Goal: Transaction & Acquisition: Purchase product/service

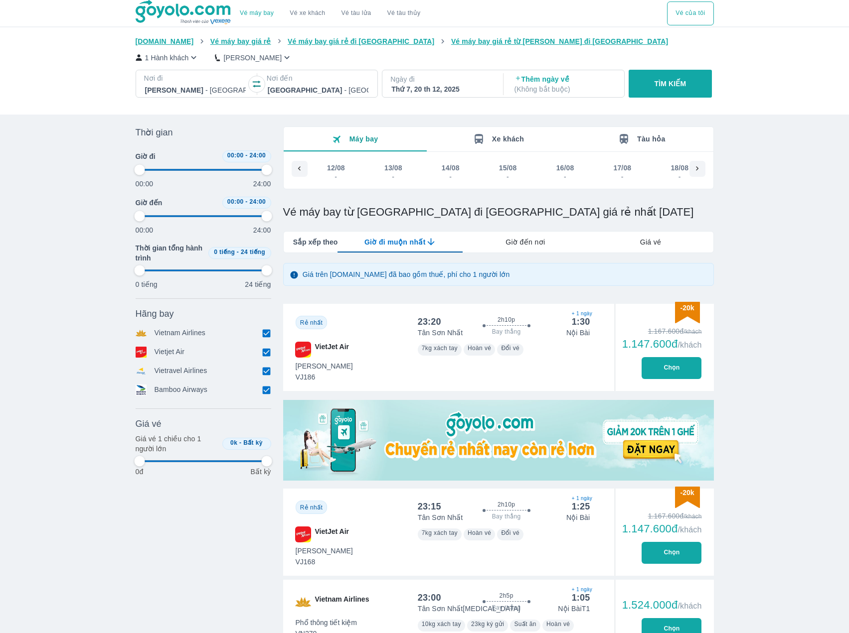
scroll to position [0, 7442]
type input "97.9166666666667"
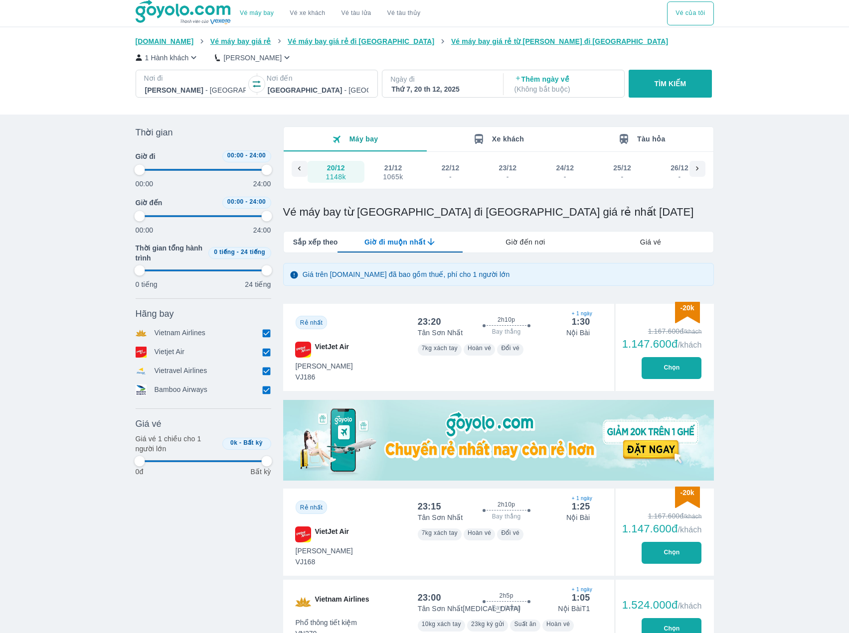
type input "97.9166666666667"
click at [683, 15] on button "Vé của tôi" at bounding box center [690, 13] width 46 height 24
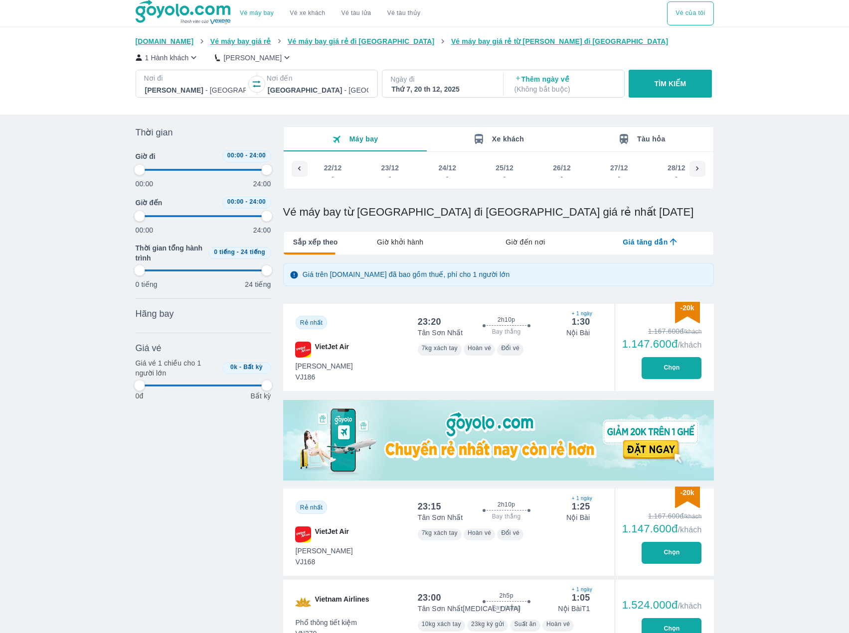
scroll to position [0, 7442]
type input "97.9166666666667"
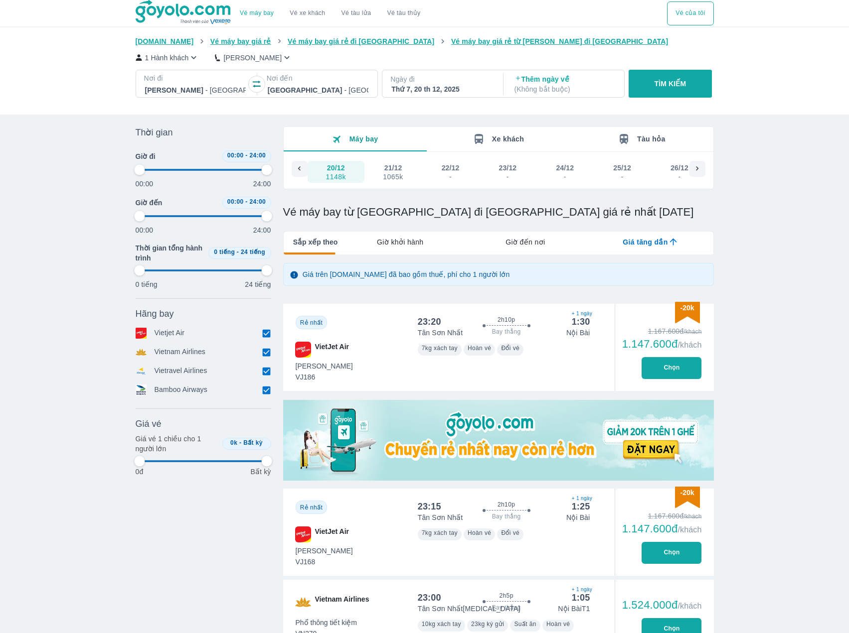
type input "97.9166666666667"
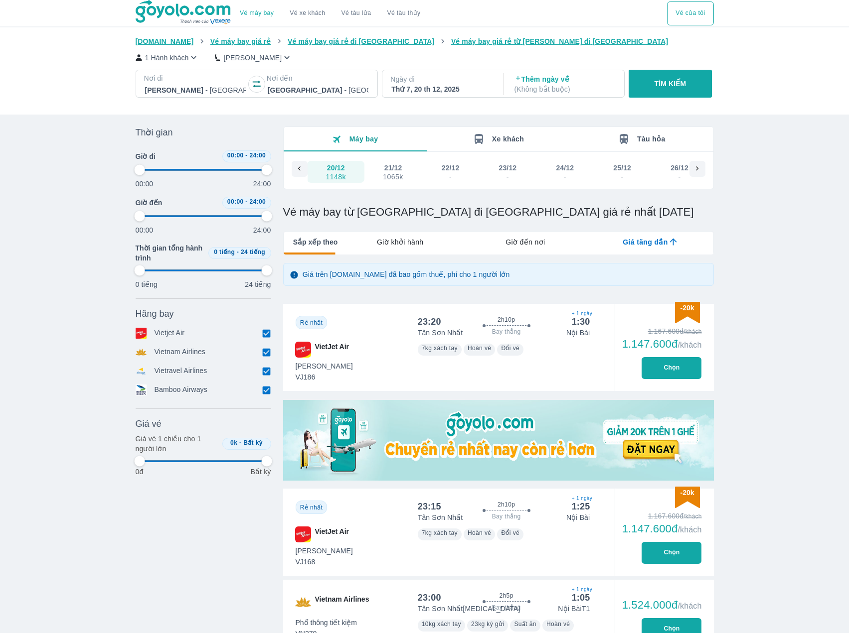
type input "97.9166666666667"
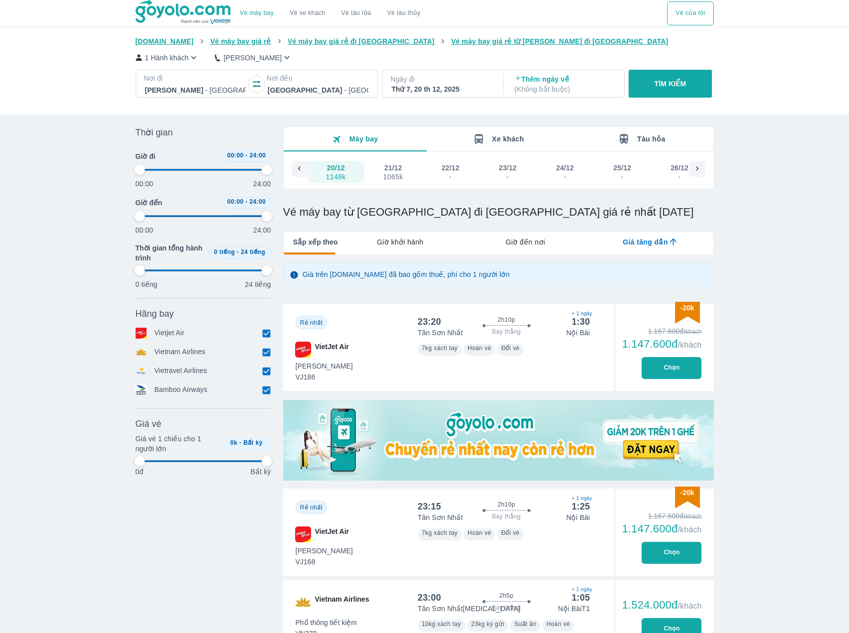
type input "97.9166666666667"
click at [380, 169] on button "21/12 1065k" at bounding box center [392, 172] width 57 height 22
type input "97.9166666666667"
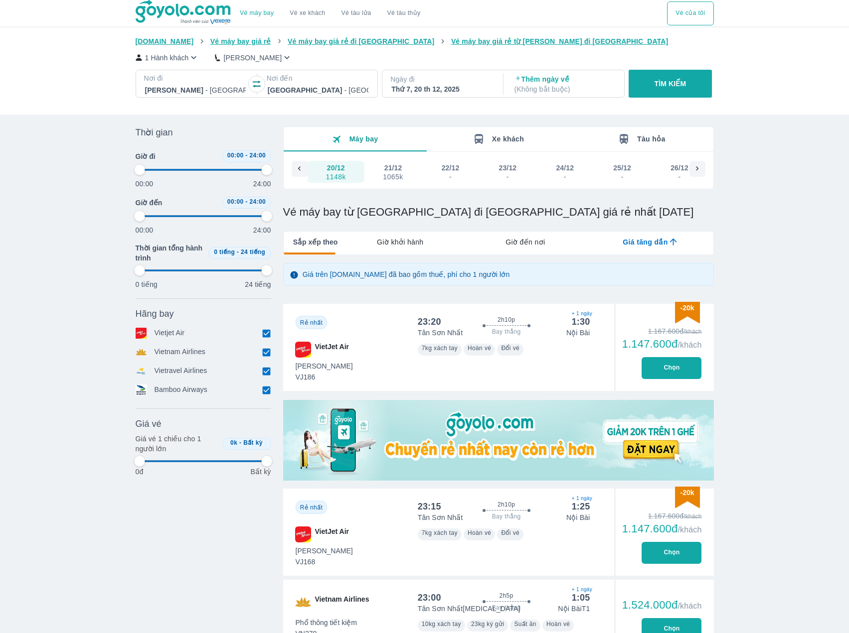
type input "97.9166666666667"
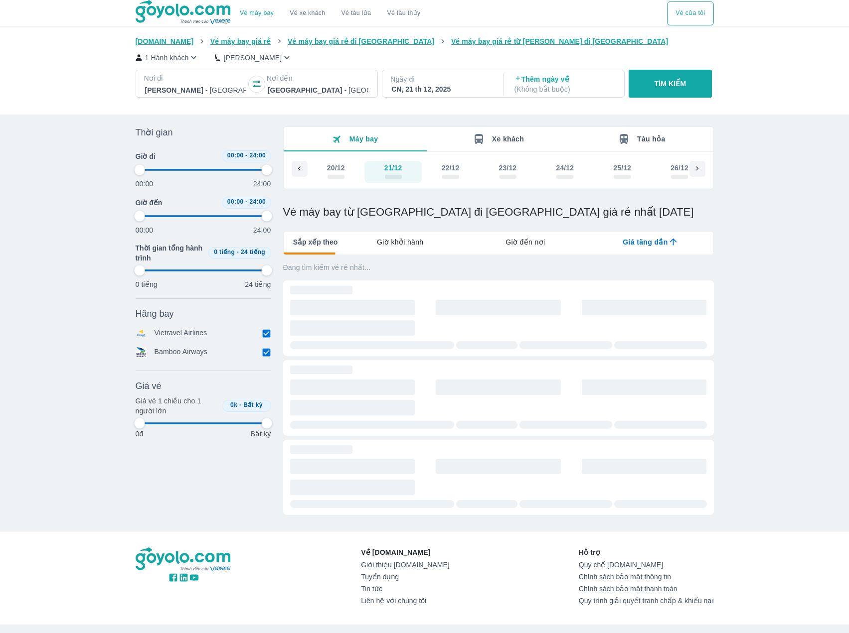
type input "97.9166666666667"
click at [696, 168] on icon at bounding box center [697, 168] width 9 height 9
type input "97.9166666666667"
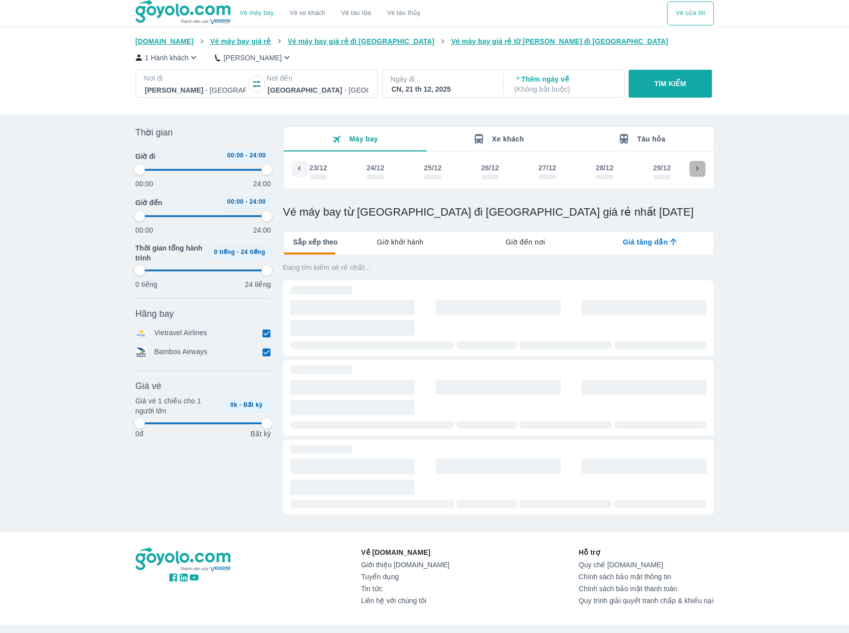
type input "97.9166666666667"
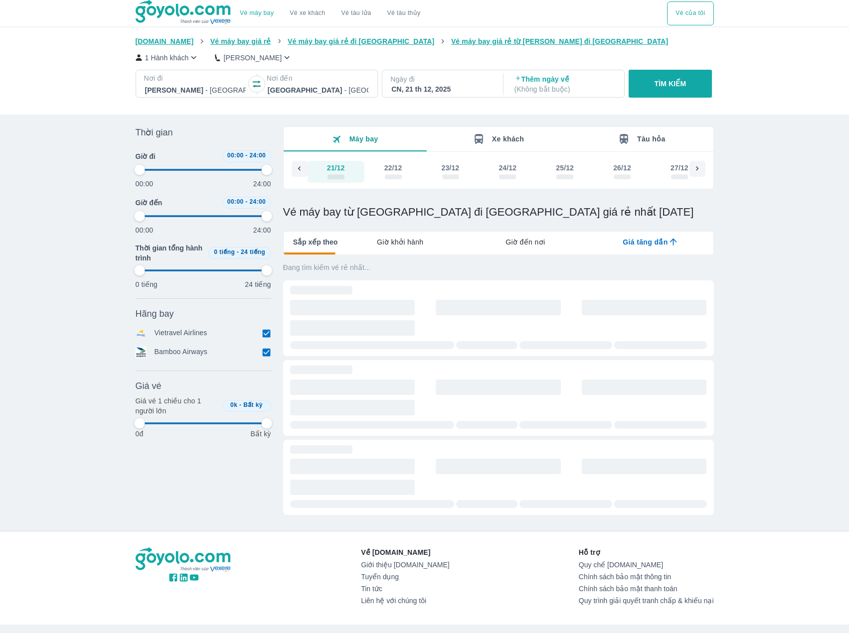
type input "97.9166666666667"
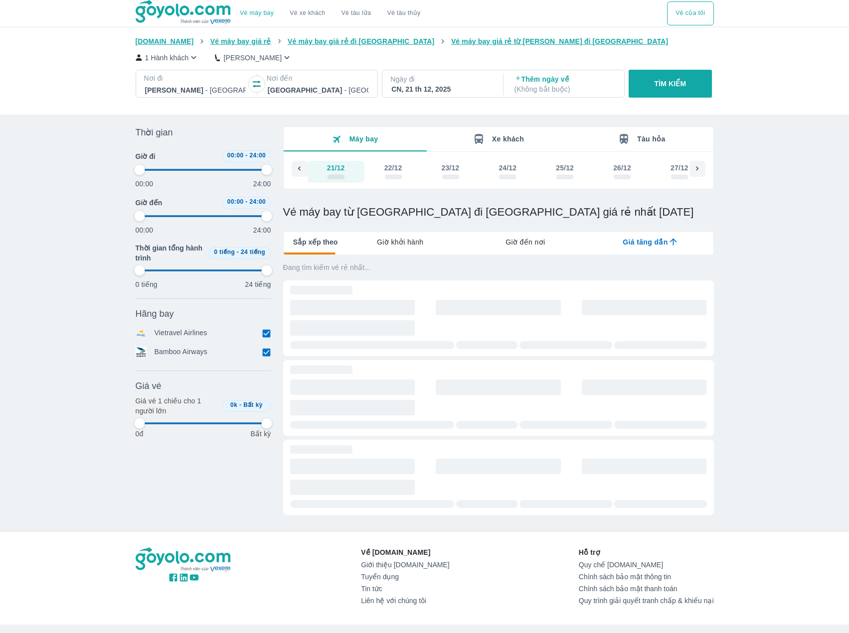
type input "97.9166666666667"
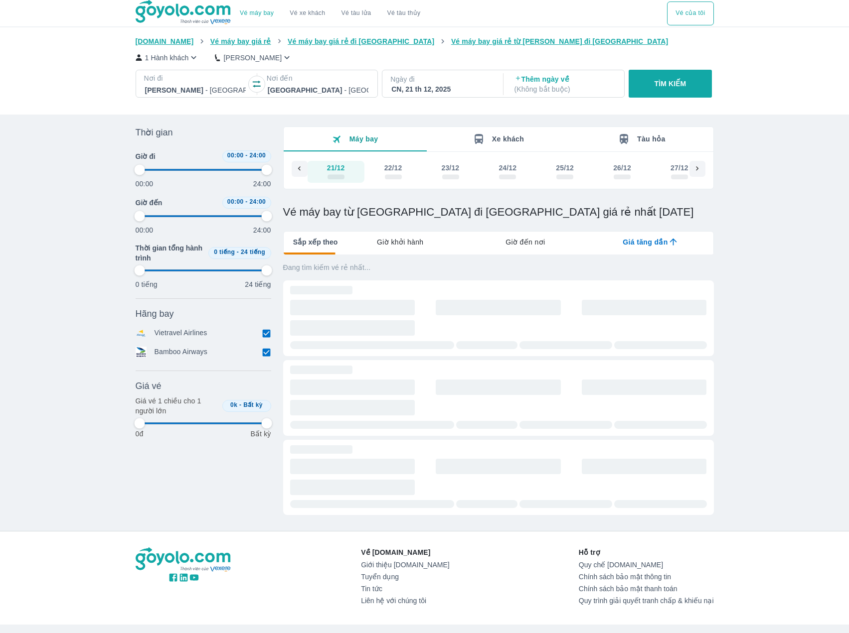
type input "97.9166666666667"
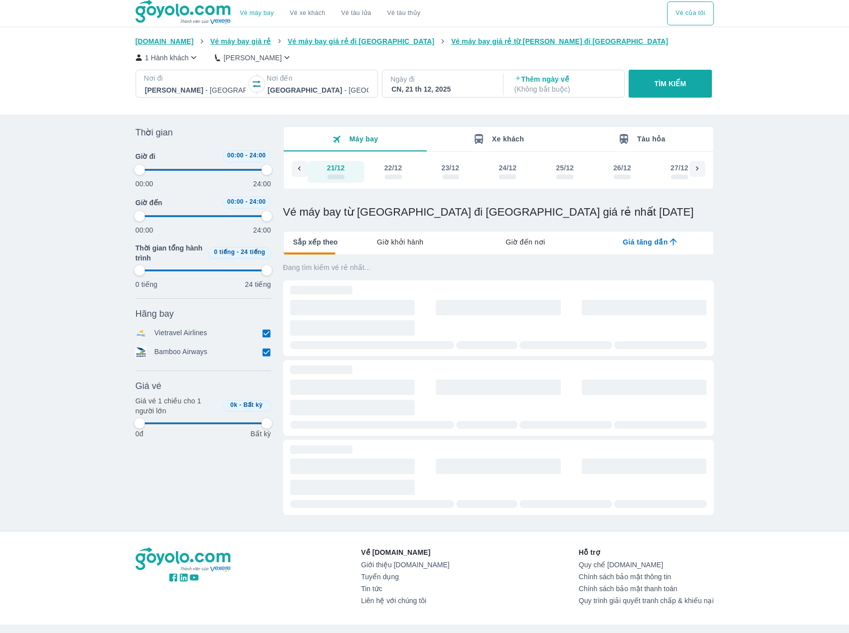
type input "97.9166666666667"
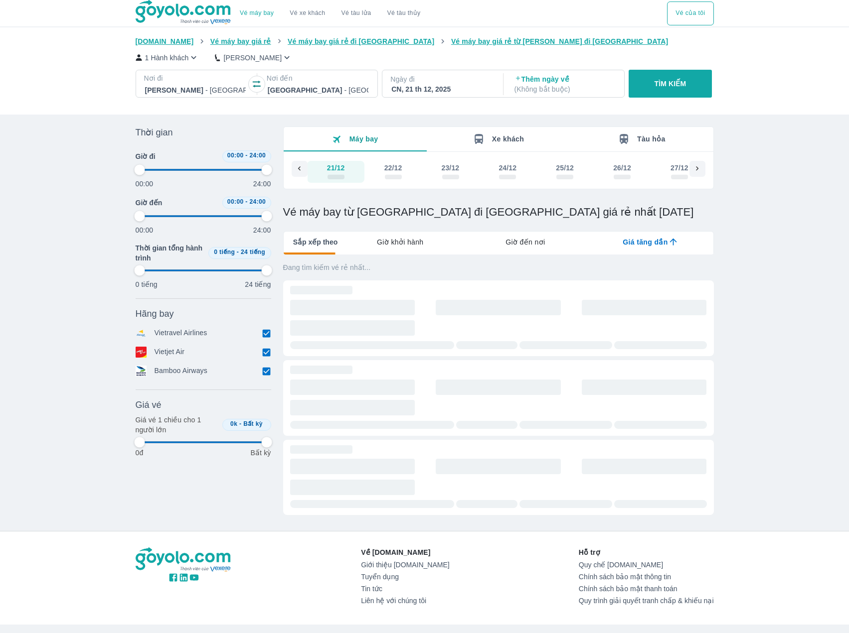
type input "97.9166666666667"
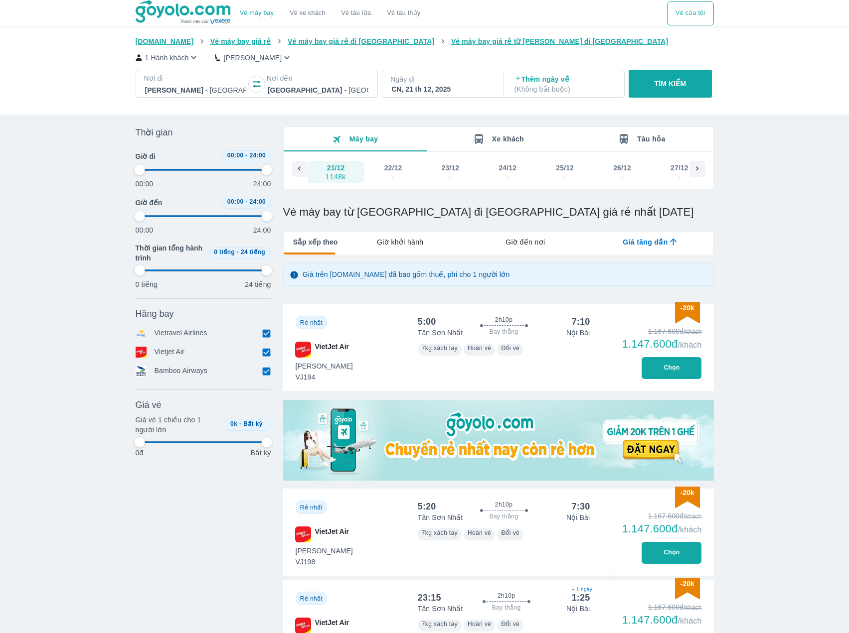
click at [250, 60] on p "[PERSON_NAME]" at bounding box center [252, 58] width 58 height 10
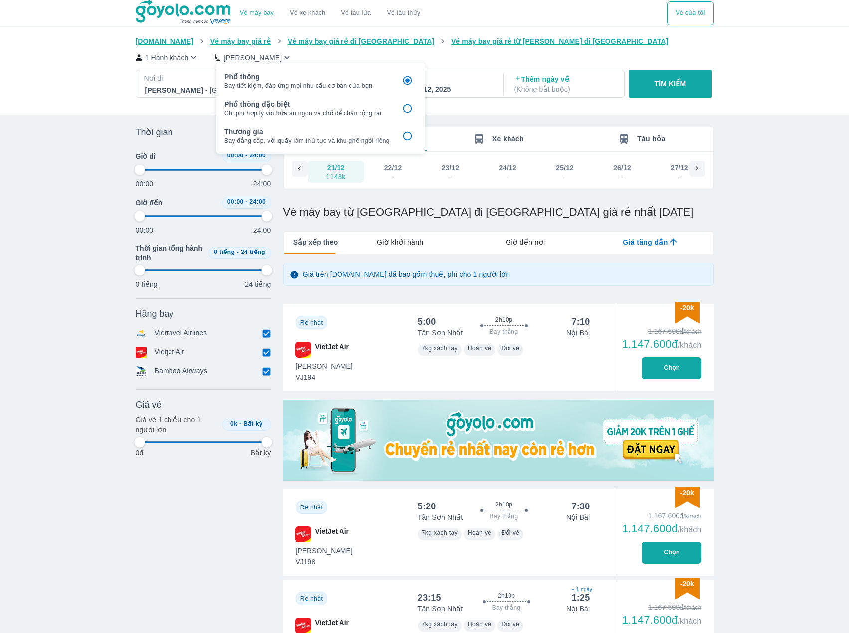
type input "97.9166666666667"
click at [411, 108] on input "checkbox" at bounding box center [407, 108] width 19 height 19
type input "97.9166666666667"
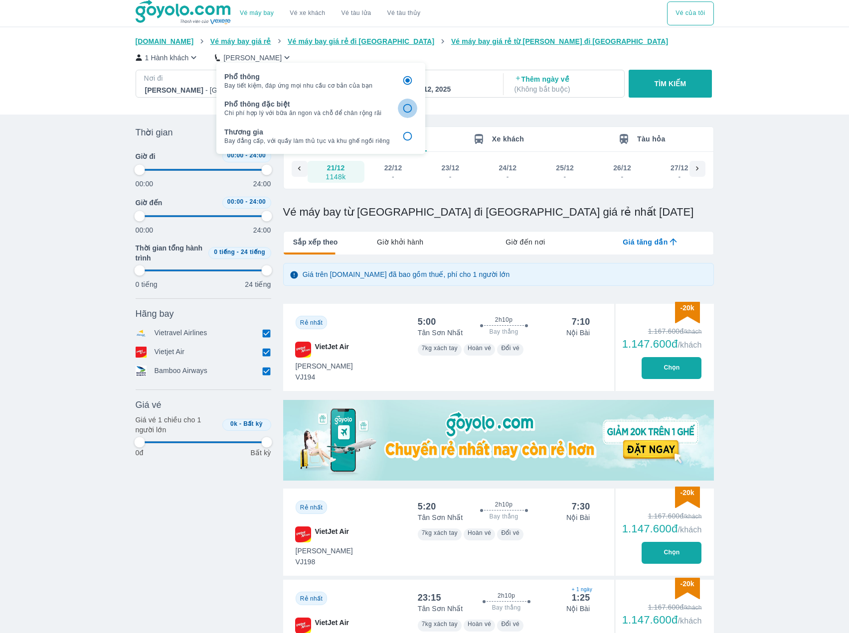
type input "97.9166666666667"
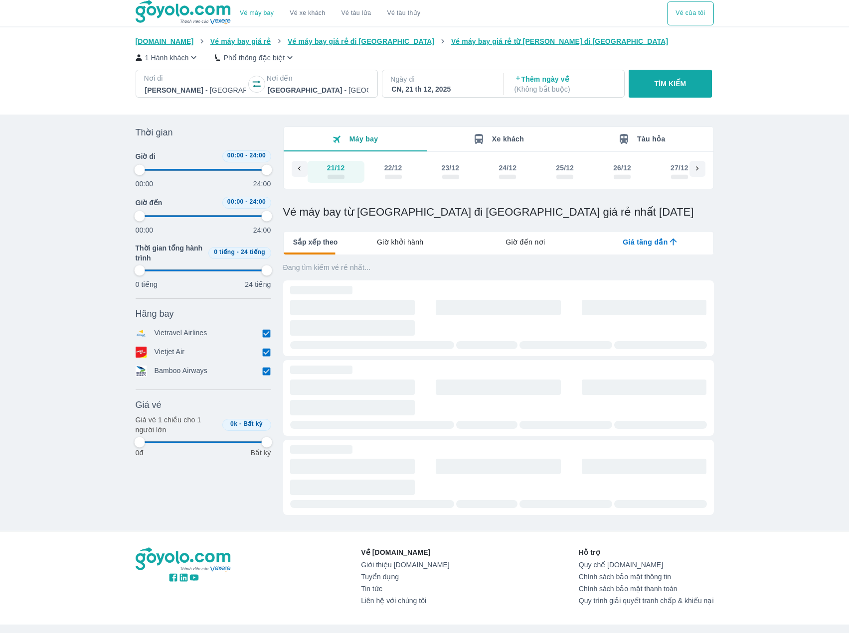
type input "97.9166666666667"
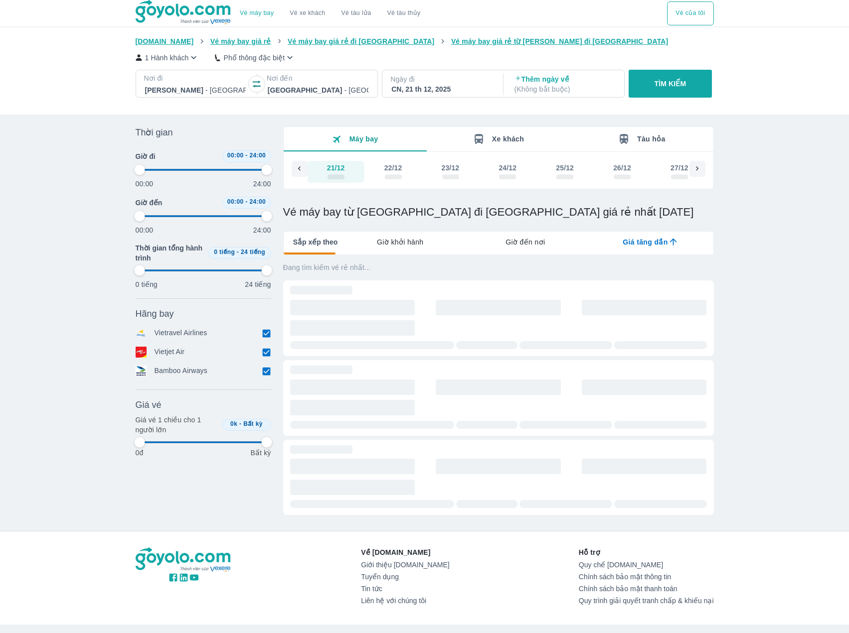
type input "97.9166666666667"
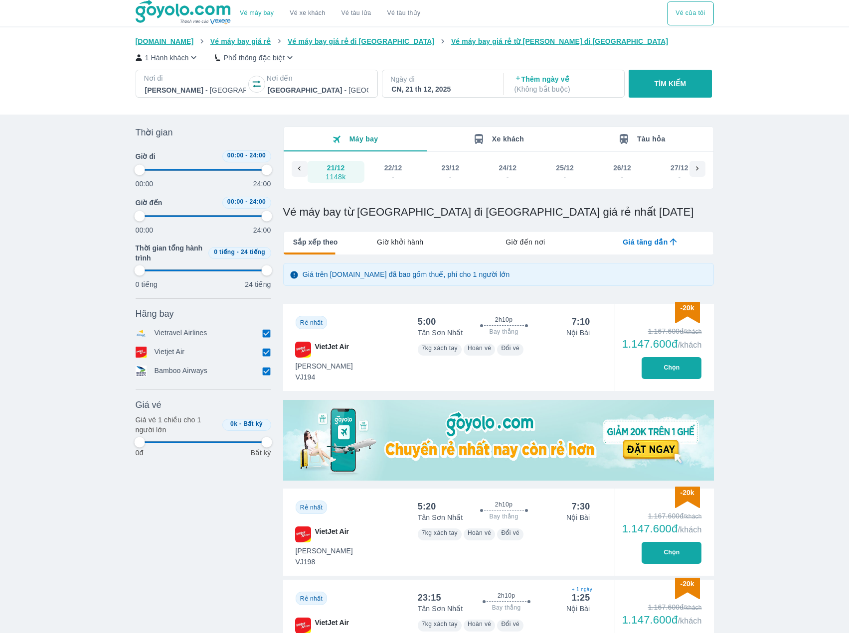
type input "97.9166666666667"
click at [194, 57] on icon "button" at bounding box center [193, 57] width 5 height 3
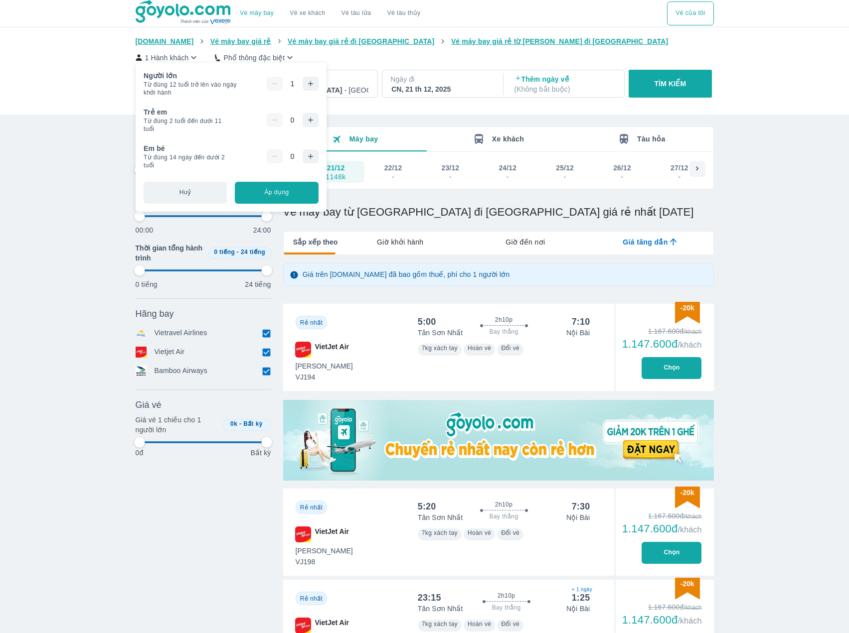
type input "97.9166666666667"
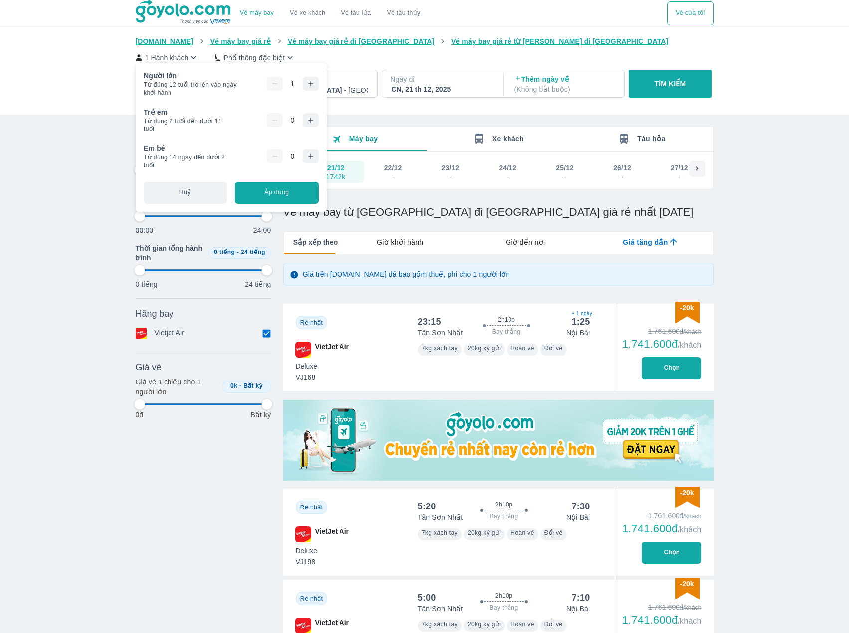
type input "97.9166666666667"
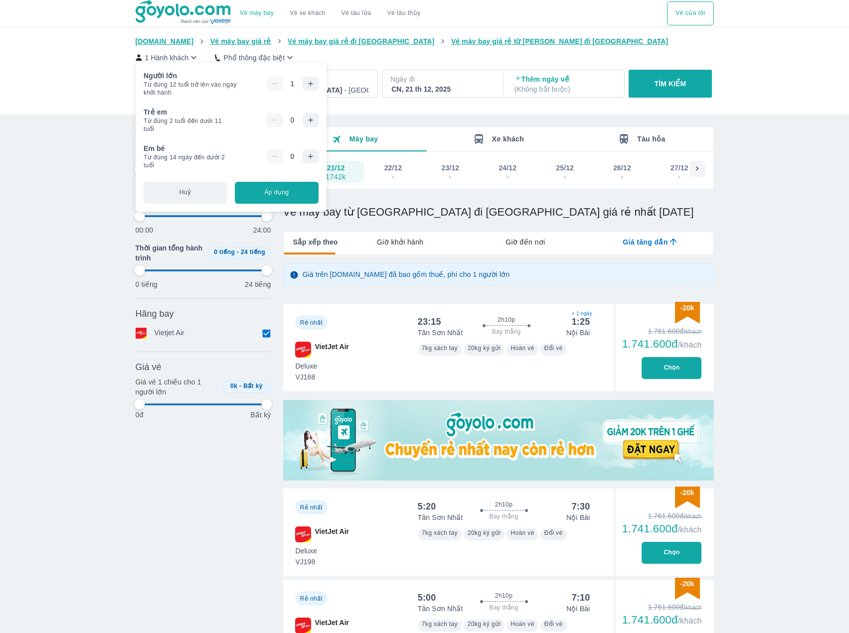
type input "97.9166666666667"
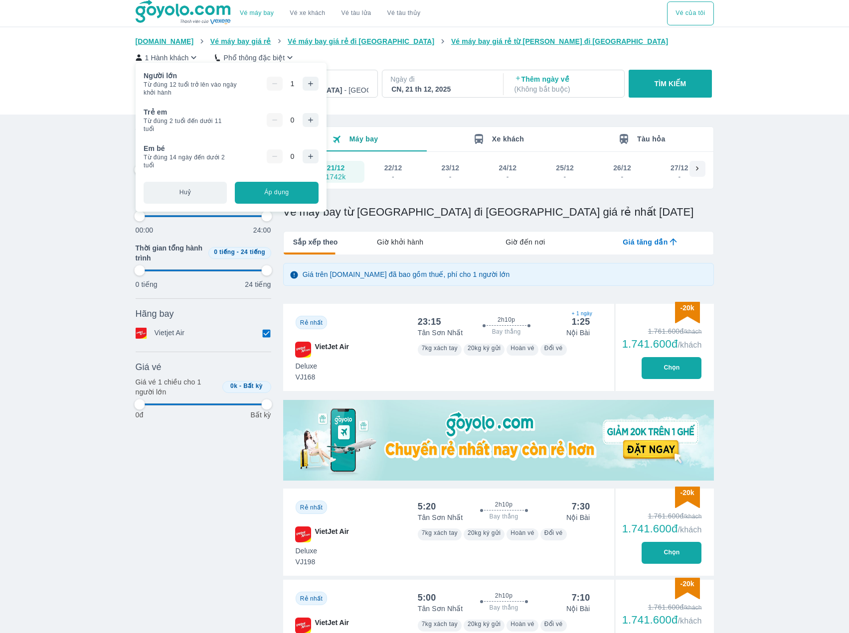
type input "97.9166666666667"
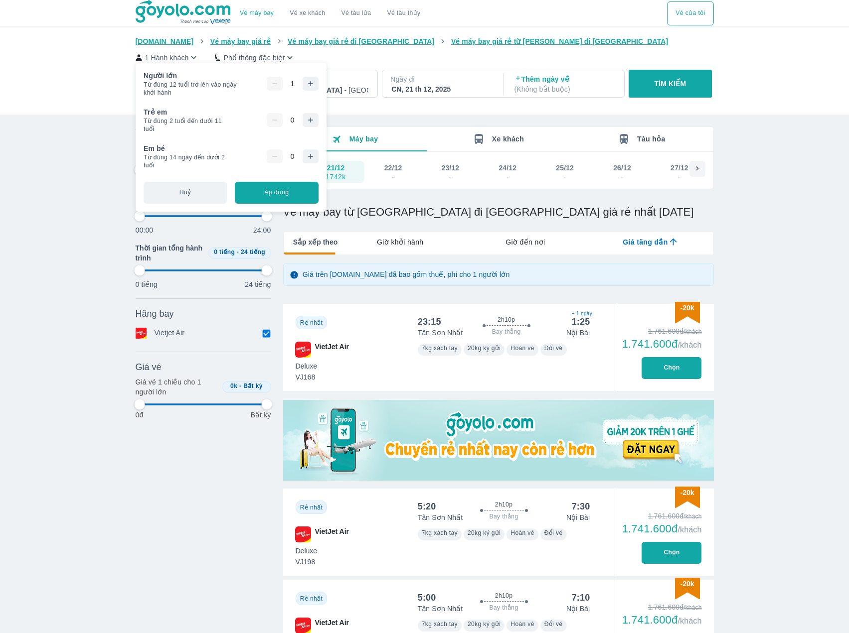
type input "97.9166666666667"
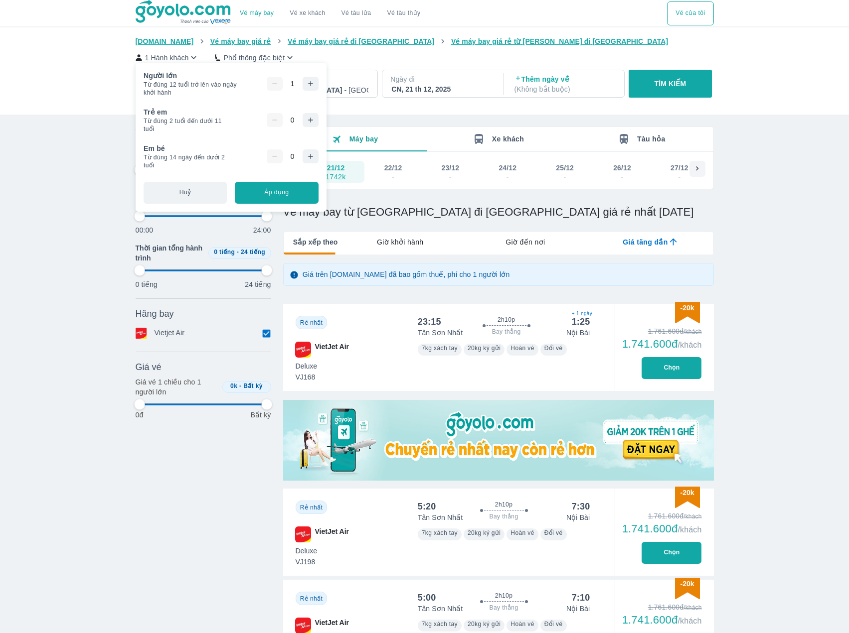
type input "97.9166666666667"
click at [311, 145] on div "0" at bounding box center [276, 156] width 84 height 26
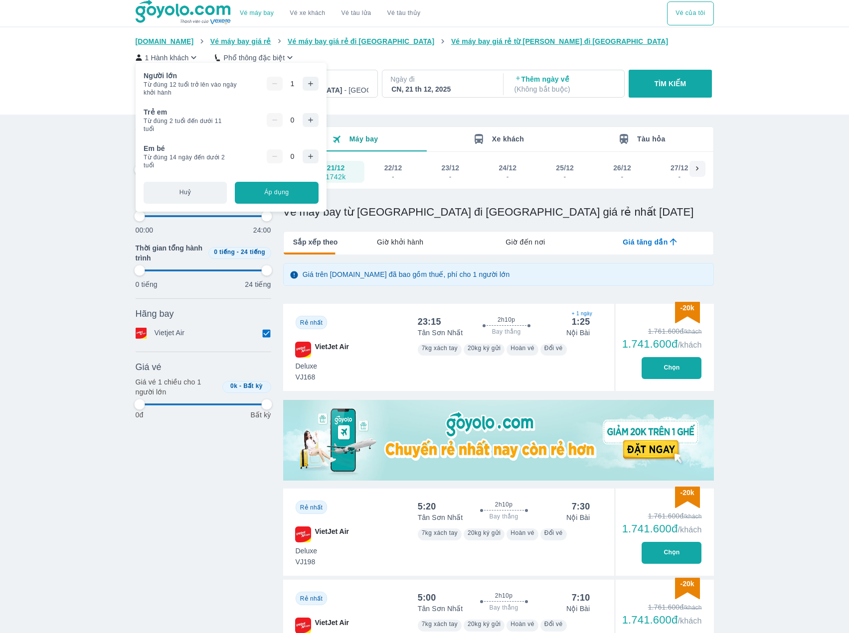
click at [312, 153] on icon "button" at bounding box center [310, 156] width 8 height 8
click at [314, 122] on icon "button" at bounding box center [310, 120] width 8 height 8
type input "97.9166666666667"
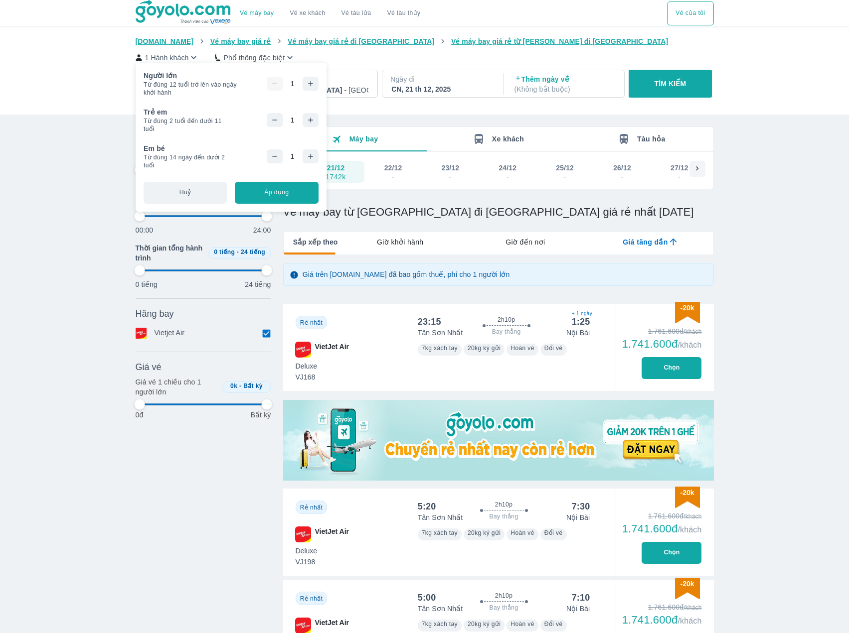
type input "97.9166666666667"
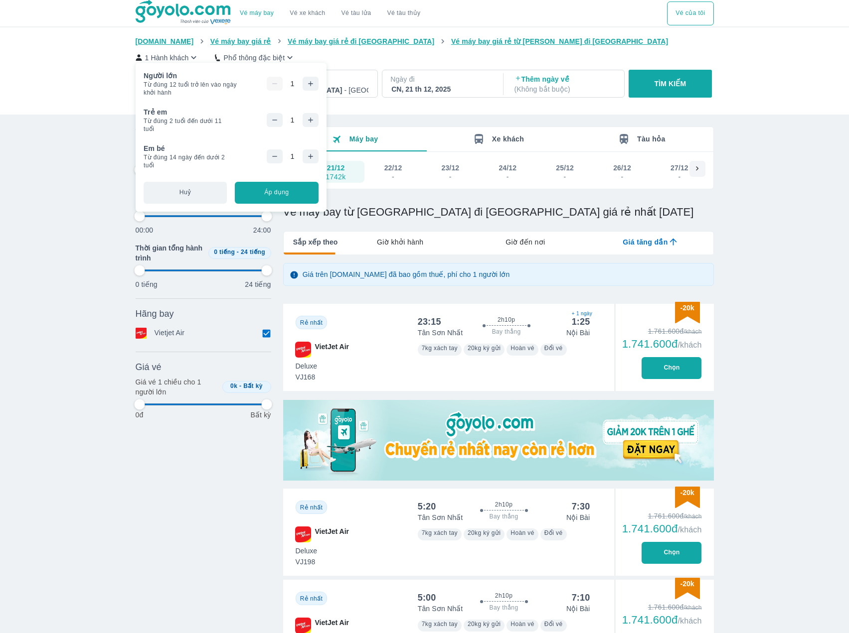
type input "97.9166666666667"
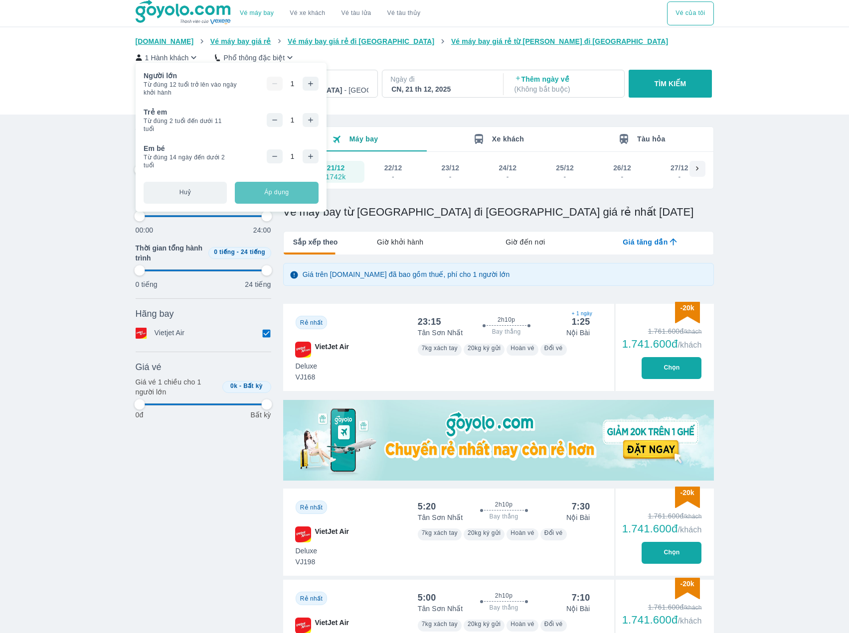
type input "97.9166666666667"
click at [268, 191] on button "Áp dụng" at bounding box center [276, 193] width 83 height 22
type input "97.9166666666667"
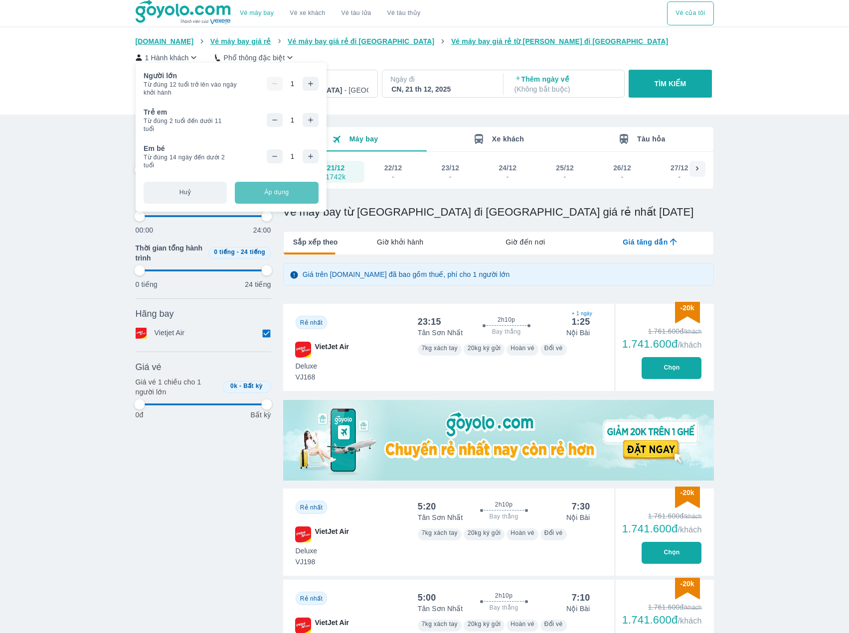
type input "97.9166666666667"
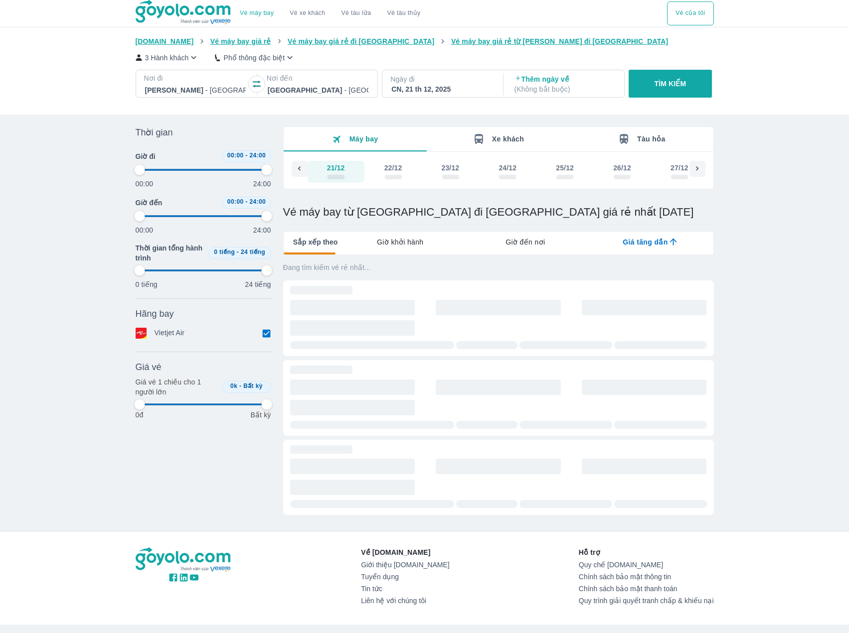
type input "97.9166666666667"
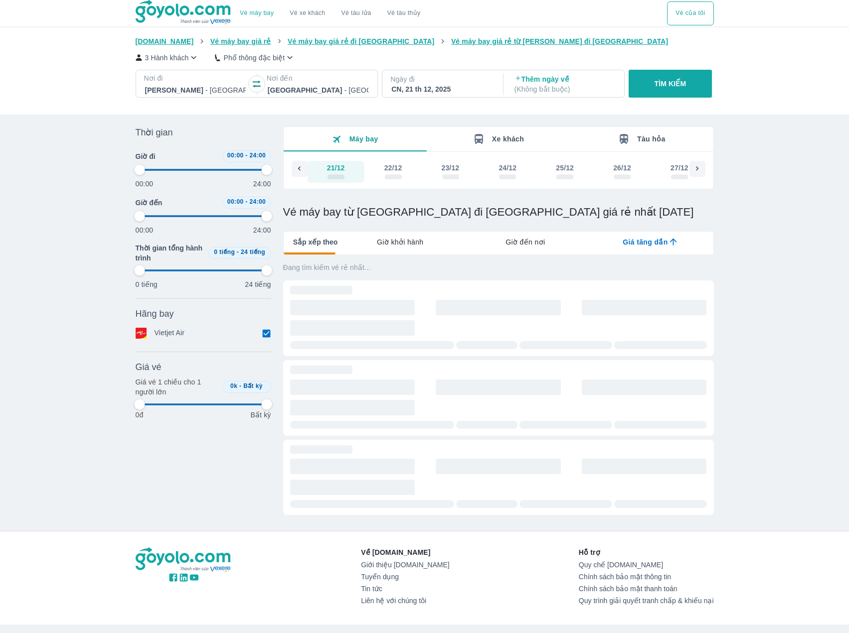
type input "97.9166666666667"
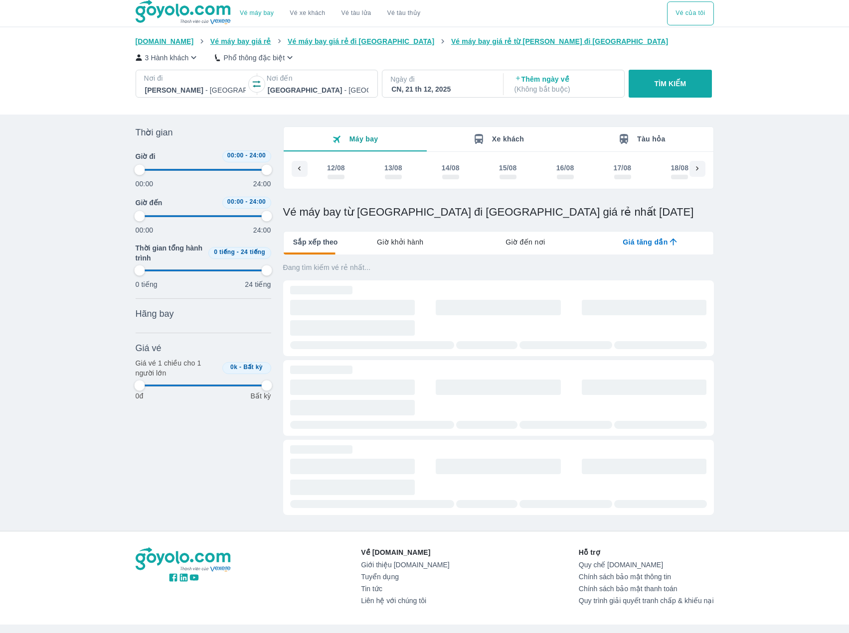
type input "97.9166666666667"
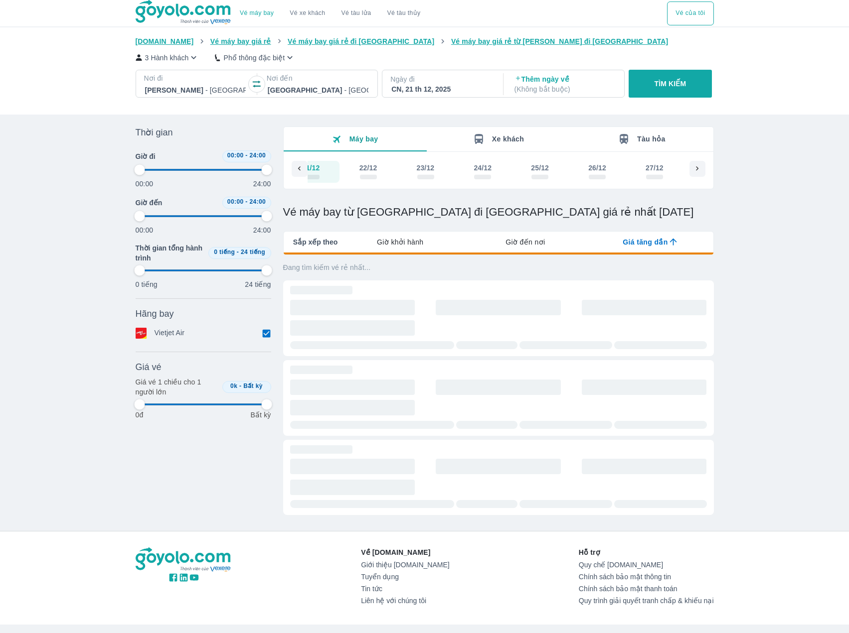
scroll to position [0, 7499]
type input "97.9166666666667"
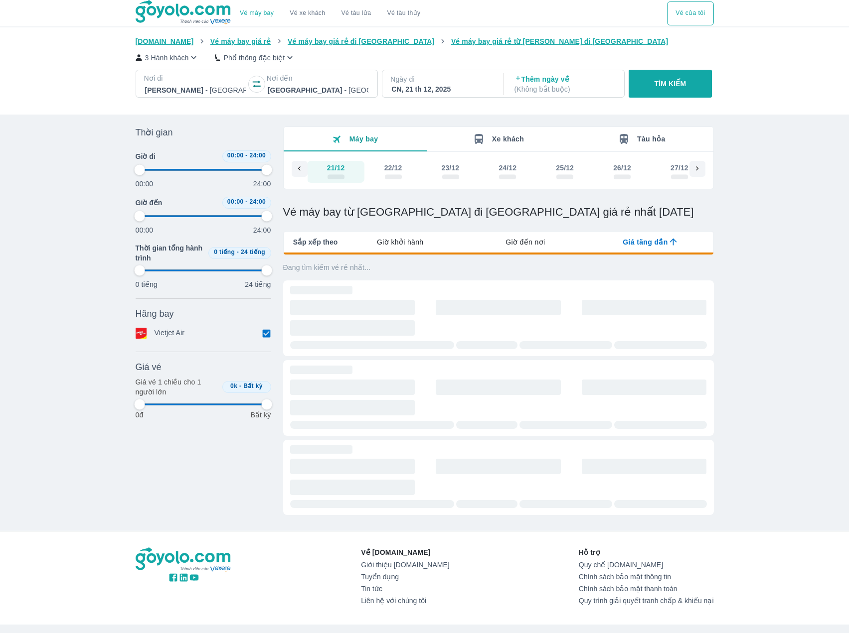
type input "97.9166666666667"
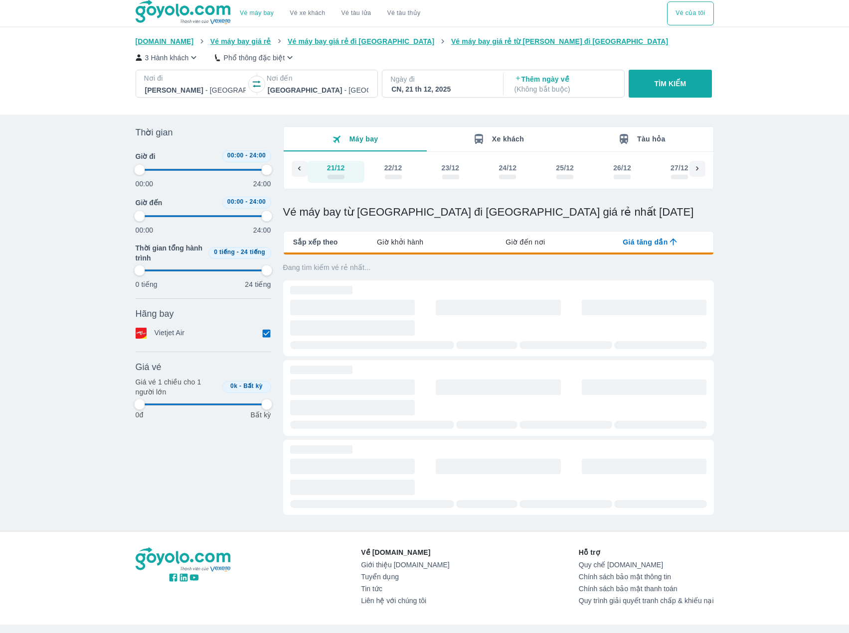
type input "97.9166666666667"
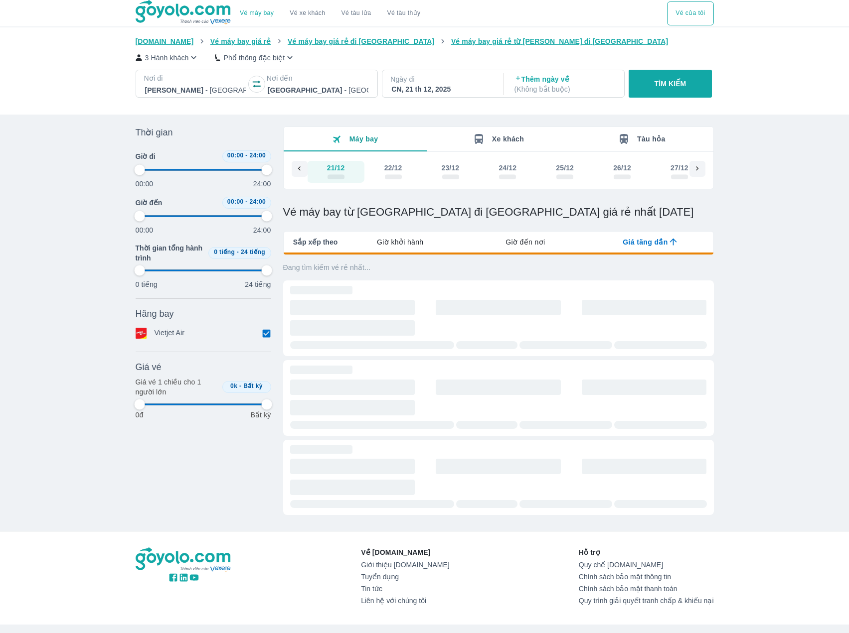
type input "97.9166666666667"
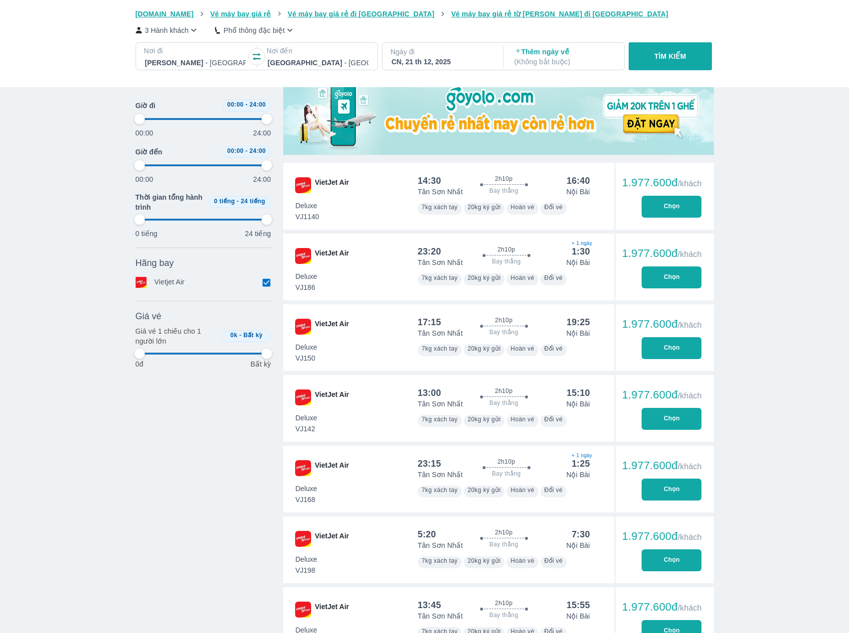
scroll to position [252, 0]
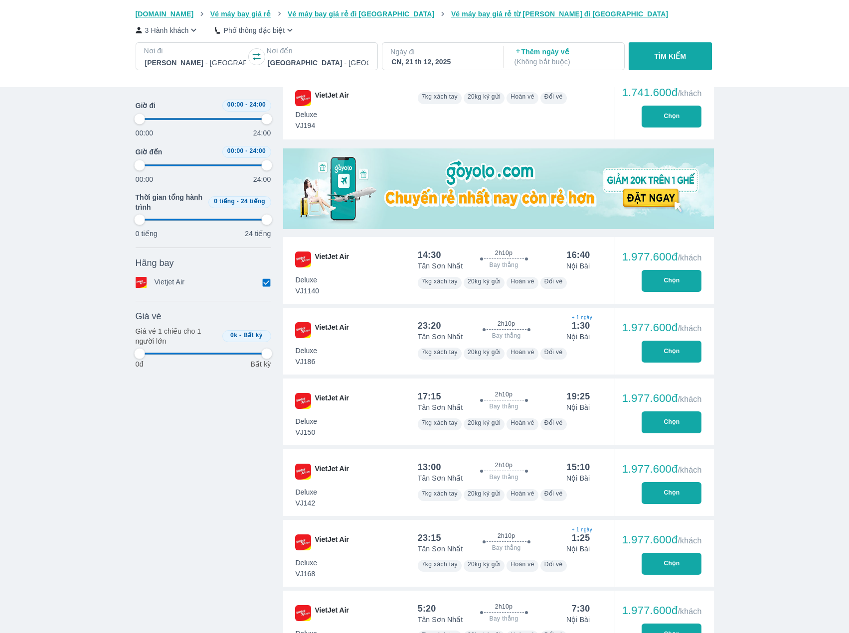
type input "97.9166666666667"
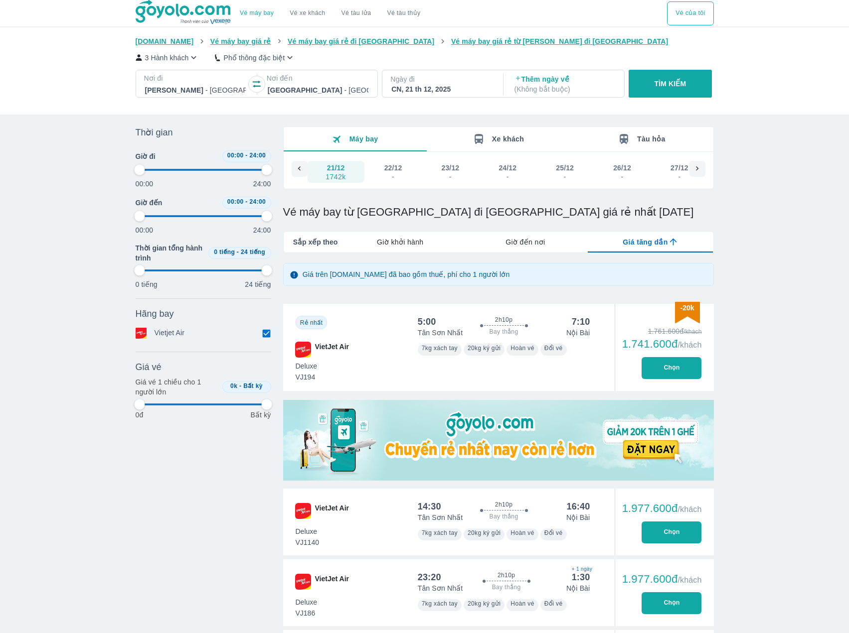
type input "97.9166666666667"
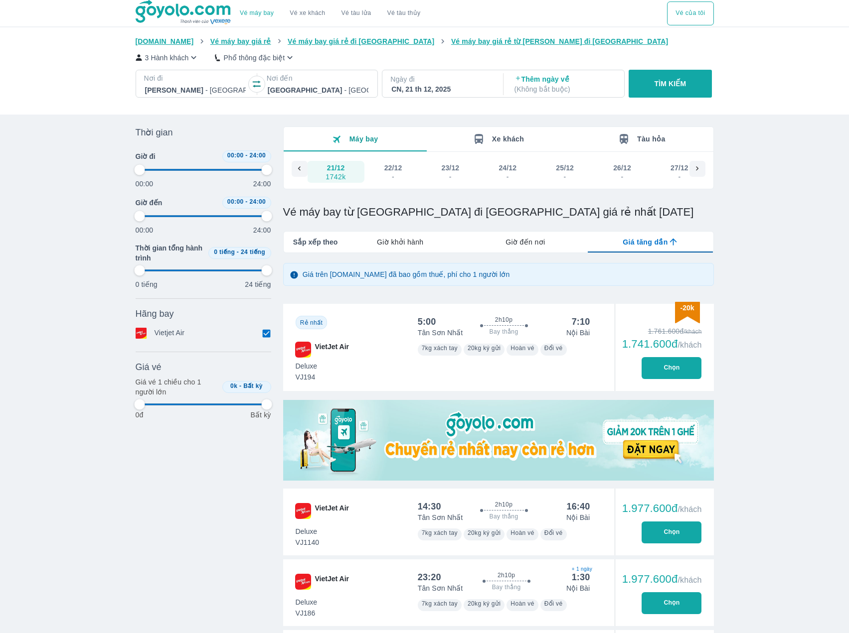
type input "97.9166666666667"
click at [665, 368] on button "Chọn" at bounding box center [671, 368] width 60 height 22
type input "97.9166666666667"
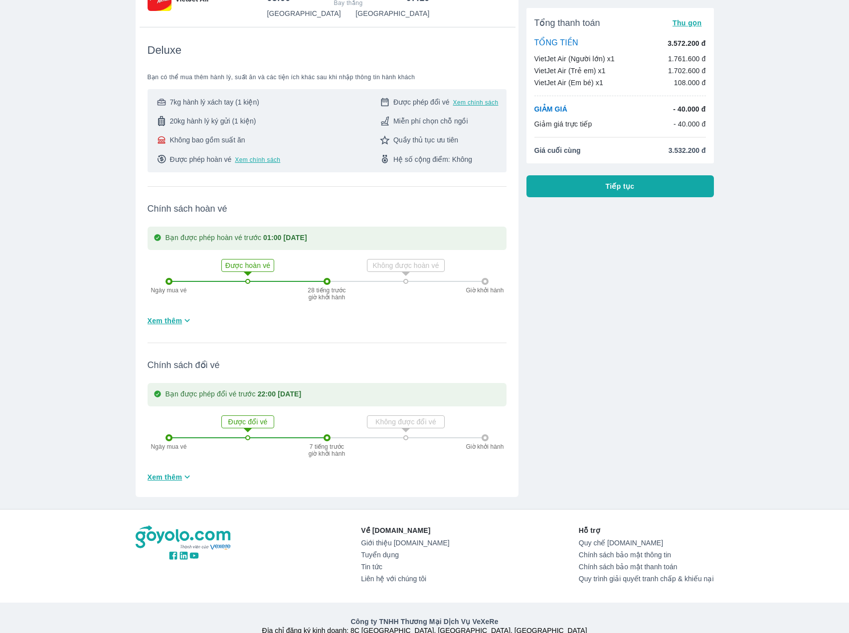
scroll to position [163, 0]
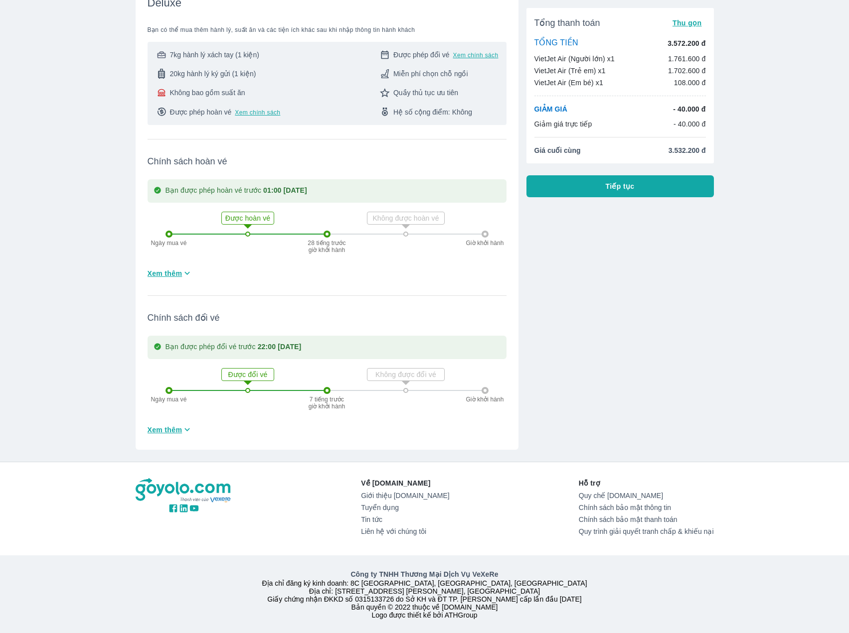
click at [606, 186] on span "Tiếp tục" at bounding box center [619, 186] width 29 height 10
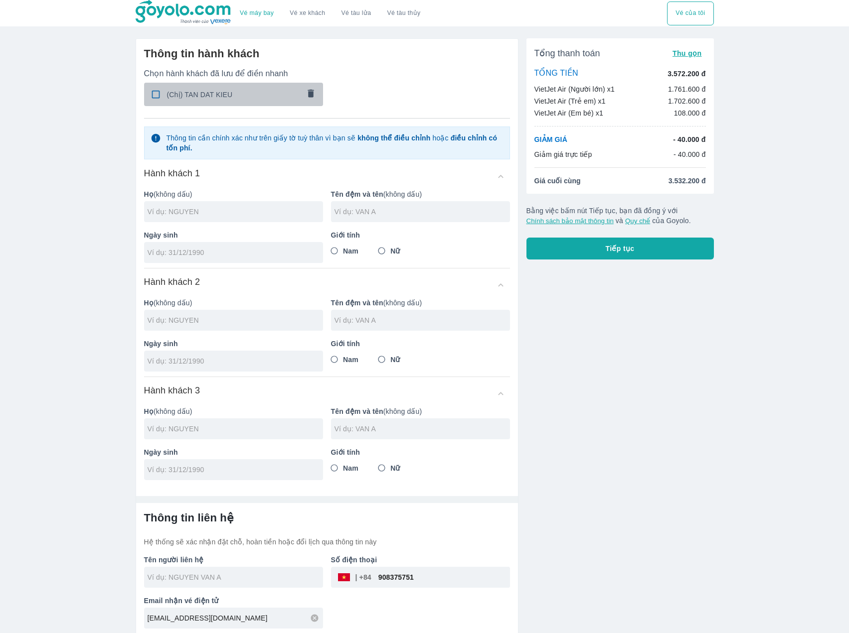
click at [193, 99] on span "(Chị) TAN DAT KIEU" at bounding box center [233, 95] width 133 height 10
checkbox input "true"
type input "TAN DAT"
type input "KIEU"
type input "15/05/2002"
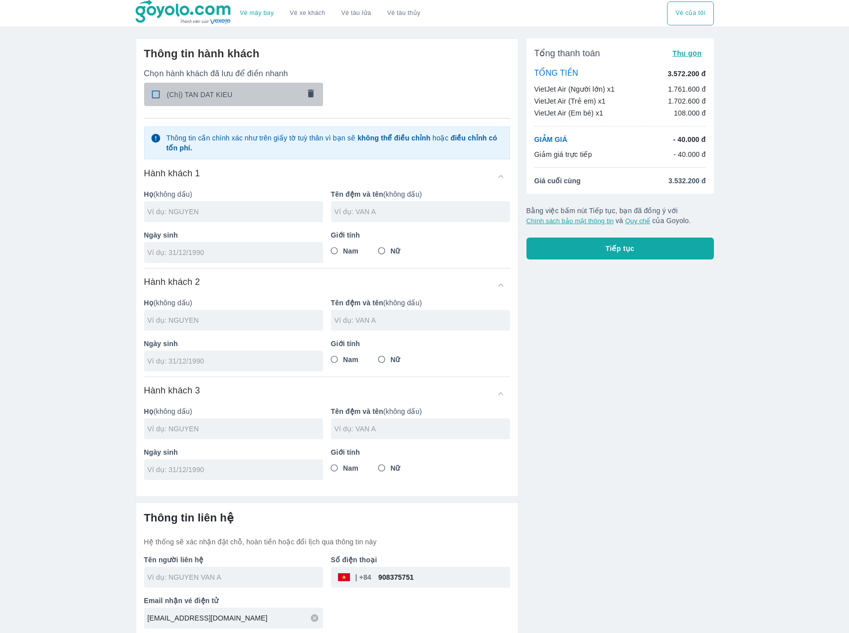
radio input "true"
type input "TAN DAT KIEU"
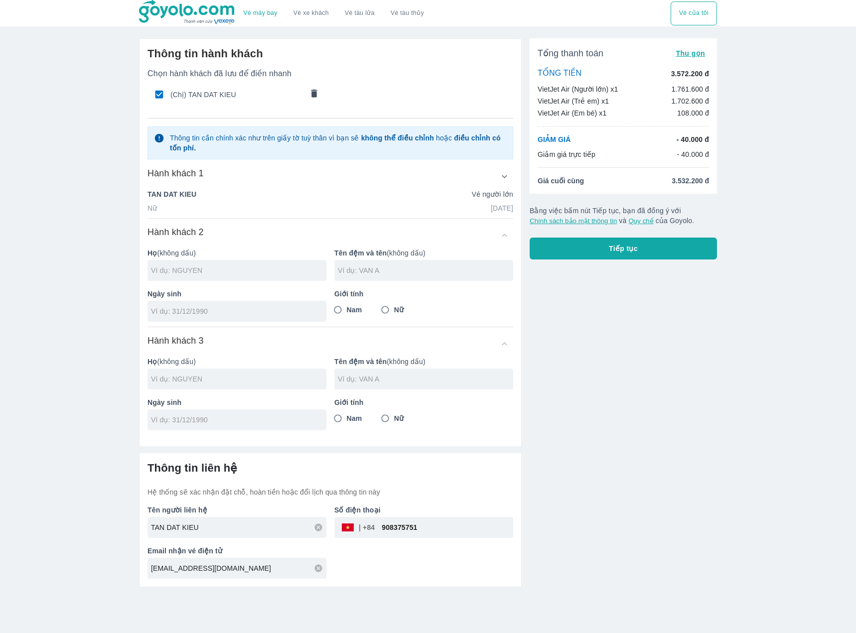
click at [193, 268] on input "text" at bounding box center [238, 271] width 175 height 10
type input "BAO NE"
click at [378, 271] on input "text" at bounding box center [425, 271] width 175 height 10
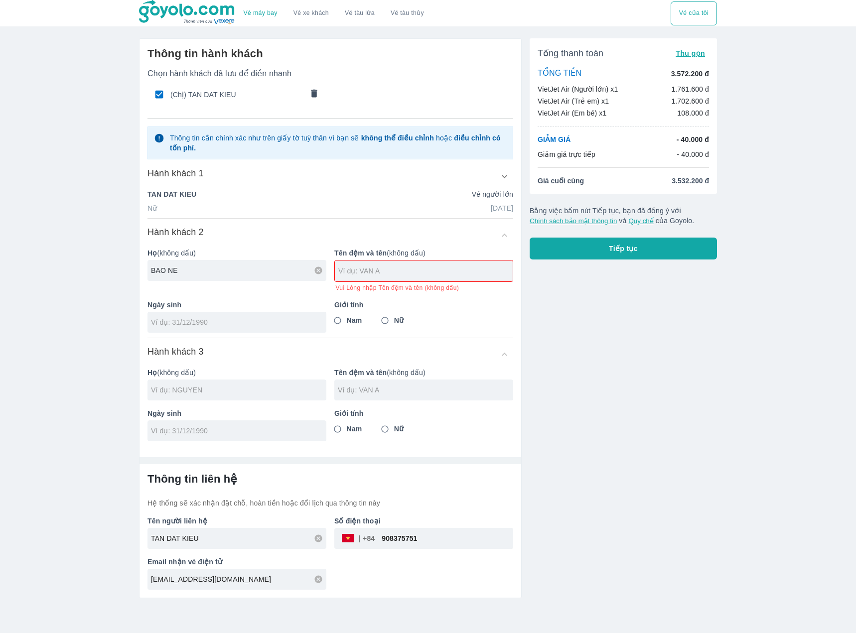
drag, startPoint x: 224, startPoint y: 276, endPoint x: 215, endPoint y: 275, distance: 9.0
click at [215, 275] on div "BAO NE" at bounding box center [236, 270] width 179 height 21
click at [376, 270] on input "text" at bounding box center [425, 271] width 174 height 10
type input "NHON"
click at [216, 304] on div "Ngày sinh" at bounding box center [233, 312] width 187 height 41
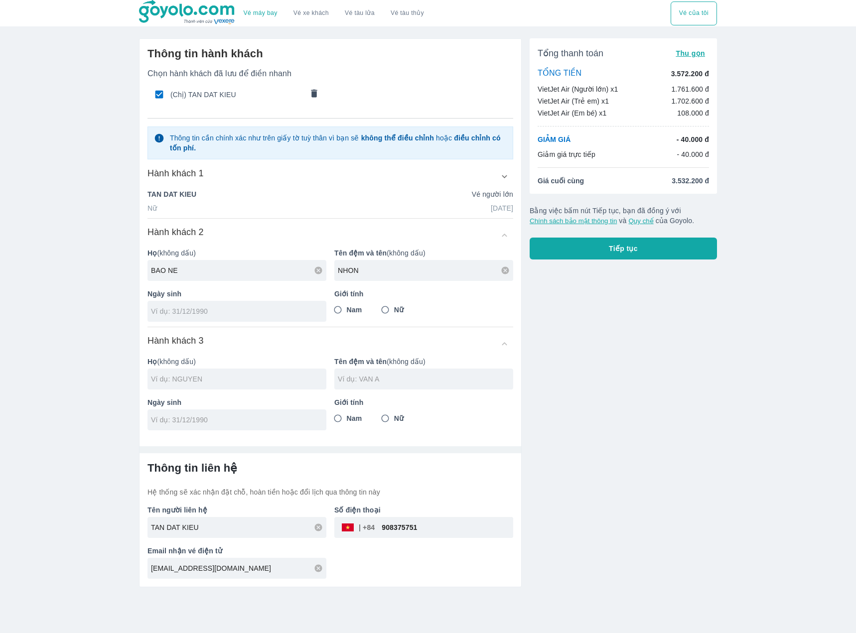
drag, startPoint x: 220, startPoint y: 311, endPoint x: 276, endPoint y: 313, distance: 55.8
click at [221, 311] on input "tel" at bounding box center [233, 311] width 165 height 10
type input "12/05/1999"
click at [357, 309] on span "Nam" at bounding box center [354, 310] width 15 height 10
click at [347, 309] on input "Nam" at bounding box center [338, 310] width 18 height 18
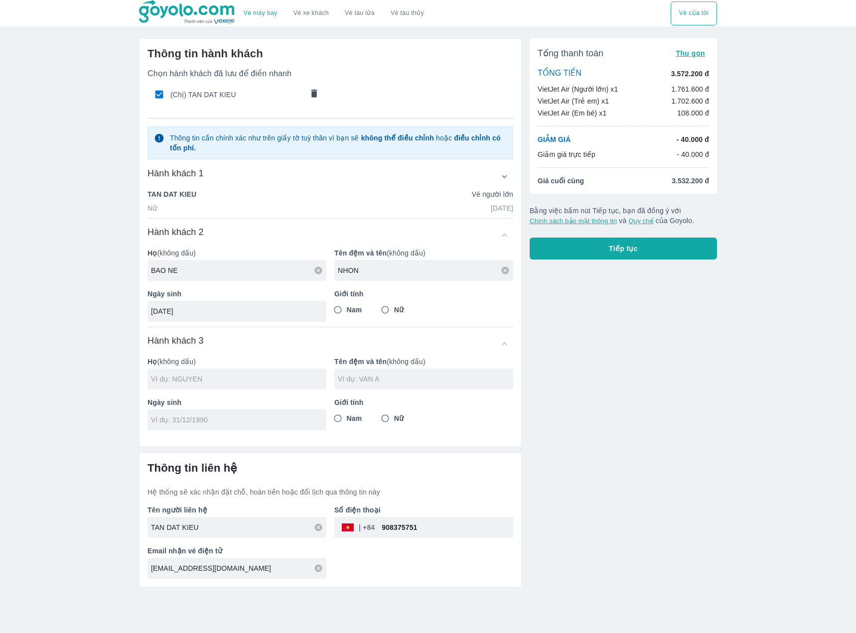
radio input "true"
click at [262, 382] on input "text" at bounding box center [238, 379] width 175 height 10
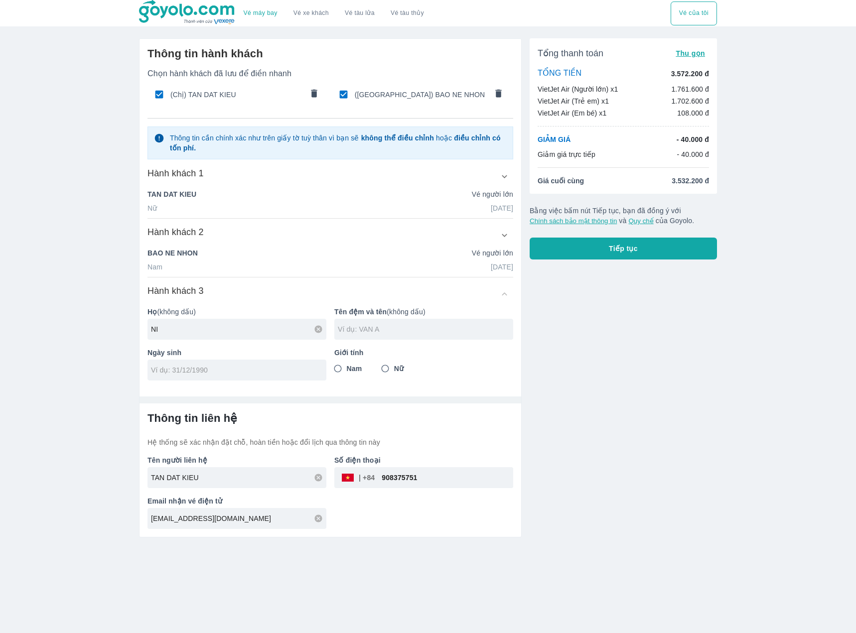
type input "NI"
type input "COROBIN"
click at [223, 371] on input "tel" at bounding box center [233, 370] width 165 height 10
type input "05/05/2020"
click at [349, 370] on span "Nam" at bounding box center [354, 369] width 15 height 10
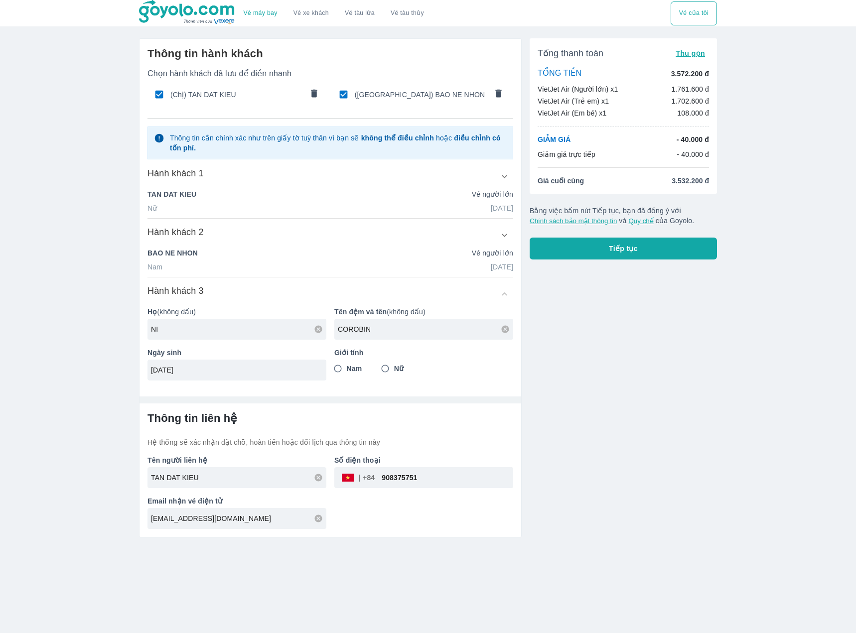
click at [347, 370] on input "Nam" at bounding box center [338, 369] width 18 height 18
radio input "true"
click at [518, 404] on div "Thông tin liên hệ Hệ thống sẽ xác nhận đặt chỗ, hoàn tiền hoặc đổi lịch qua thô…" at bounding box center [331, 471] width 382 height 134
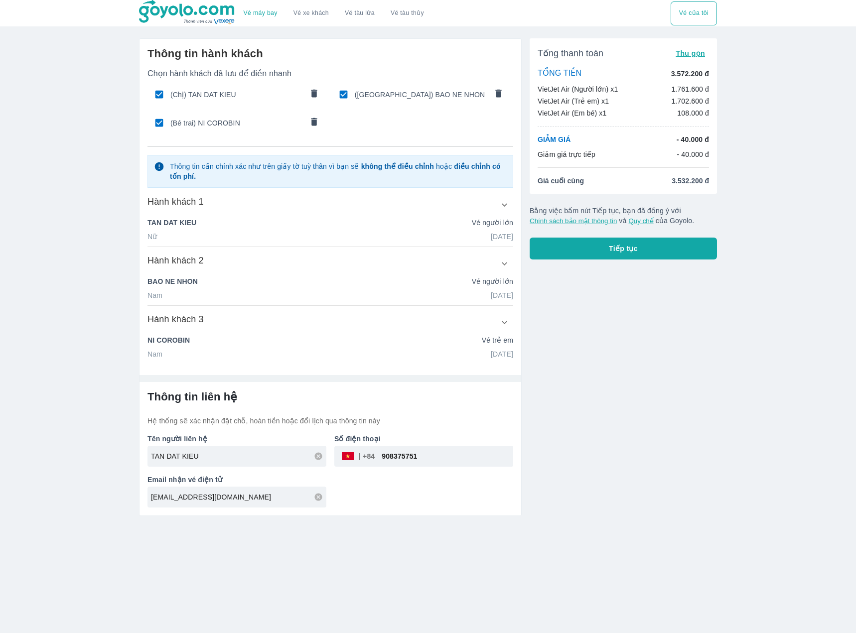
click at [457, 370] on div at bounding box center [331, 374] width 382 height 15
click at [499, 262] on icon "button" at bounding box center [504, 264] width 10 height 10
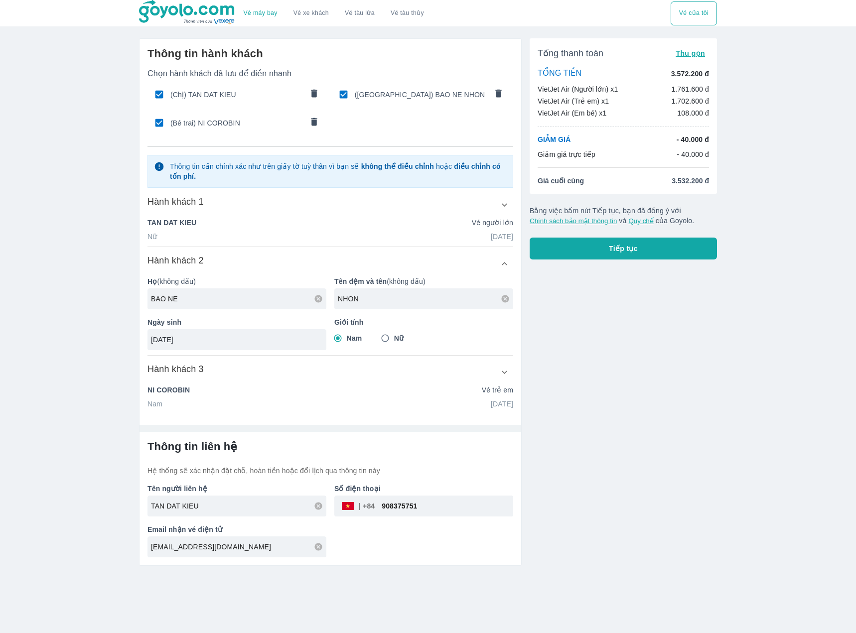
drag, startPoint x: 214, startPoint y: 341, endPoint x: 170, endPoint y: 344, distance: 43.9
click at [170, 344] on input "12/05/1999" at bounding box center [233, 340] width 165 height 10
type input "12/05/2024"
click at [299, 380] on div "Hành khách 3" at bounding box center [330, 372] width 366 height 18
checkbox input "false"
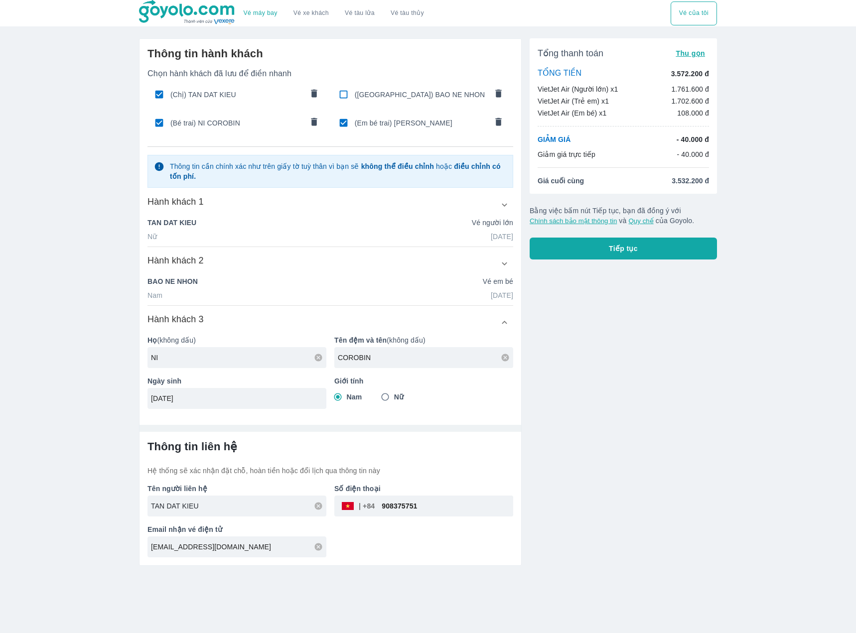
click at [229, 509] on input "TAN DAT KIEU" at bounding box center [238, 506] width 175 height 10
click at [542, 415] on div "Tổng thanh toán Thu gọn TỔNG TIỀN 3.572.200 đ VietJet Air (Người lớn) x1 1.761.…" at bounding box center [619, 298] width 195 height 536
drag, startPoint x: 207, startPoint y: 506, endPoint x: 149, endPoint y: 503, distance: 57.4
click at [149, 503] on div "TAN DAT KIEU" at bounding box center [236, 506] width 179 height 21
type input "DUONG QUOC BAO"
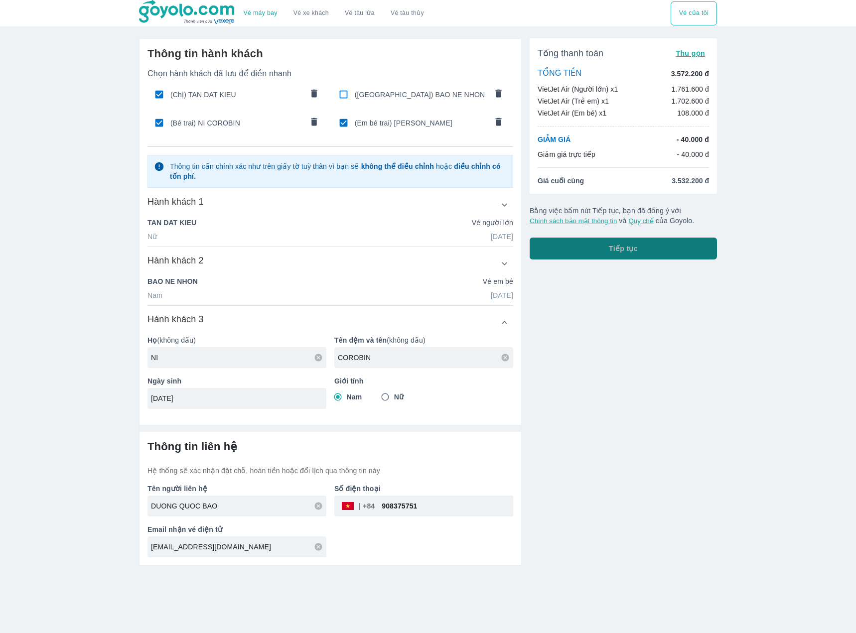
click at [619, 254] on button "Tiếp tục" at bounding box center [623, 249] width 187 height 22
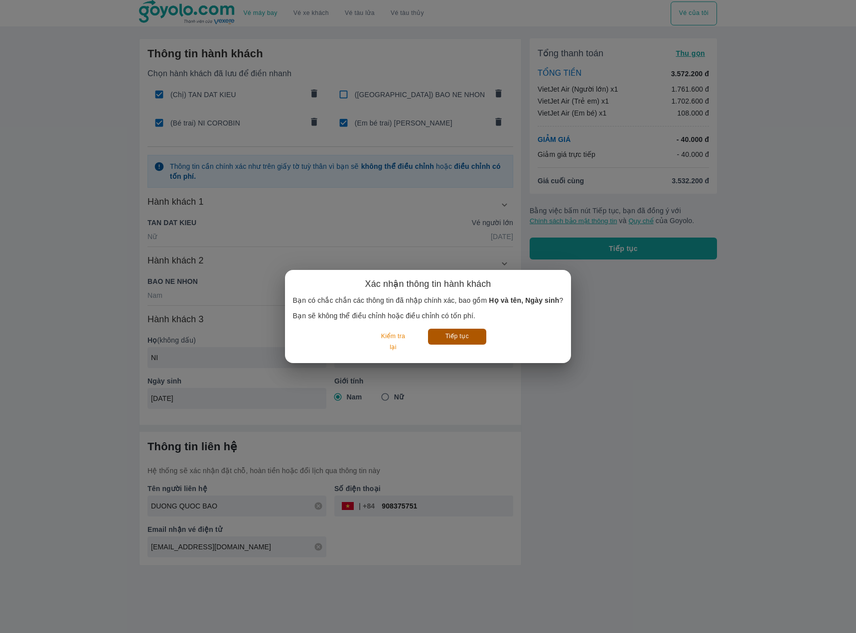
click at [471, 334] on button "Tiếp tục" at bounding box center [457, 336] width 58 height 15
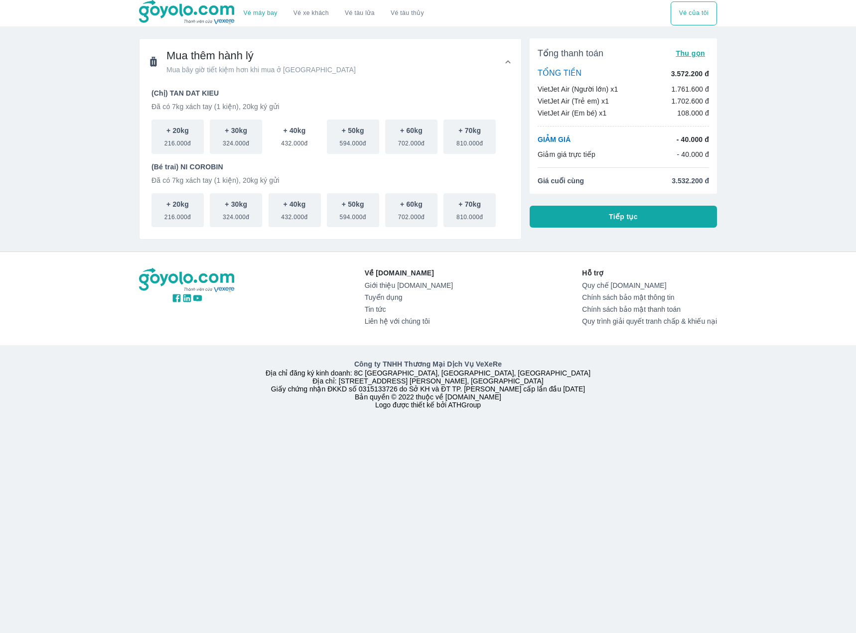
click at [293, 139] on span "432.000đ" at bounding box center [294, 142] width 26 height 12
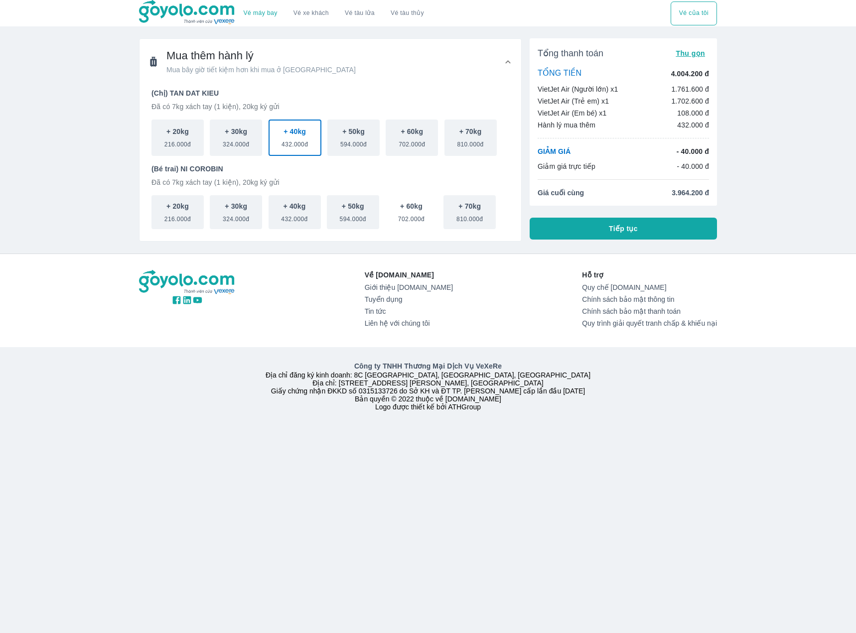
click at [406, 209] on p "+ 60kg" at bounding box center [411, 206] width 22 height 10
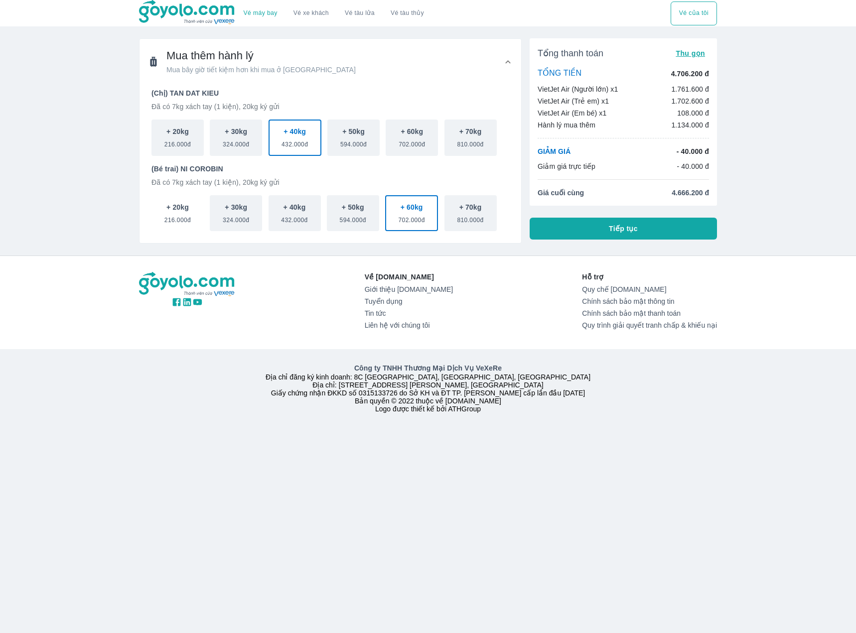
click at [199, 218] on button "+ 20kg 216.000đ" at bounding box center [177, 213] width 52 height 36
drag, startPoint x: 414, startPoint y: 211, endPoint x: 492, endPoint y: 220, distance: 79.2
click at [414, 211] on p "+ 60kg" at bounding box center [412, 207] width 22 height 10
click at [616, 231] on span "Tiếp tục" at bounding box center [623, 229] width 29 height 10
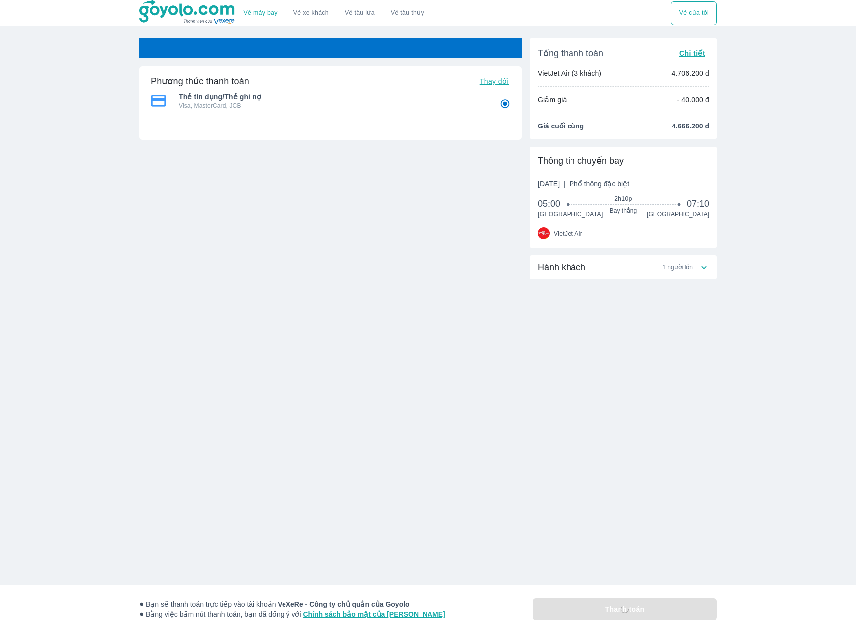
radio input "false"
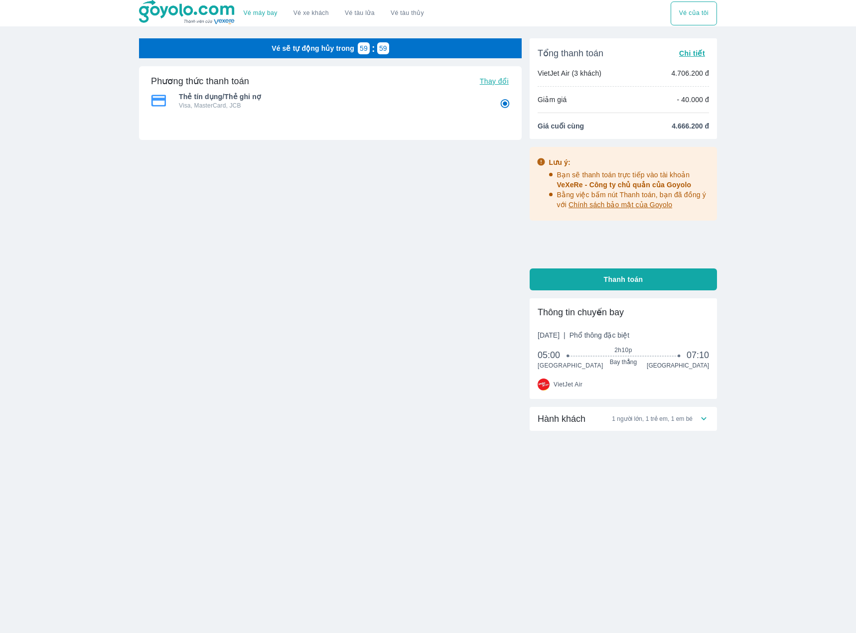
click at [604, 279] on span "Thanh toán" at bounding box center [623, 280] width 39 height 10
radio input "false"
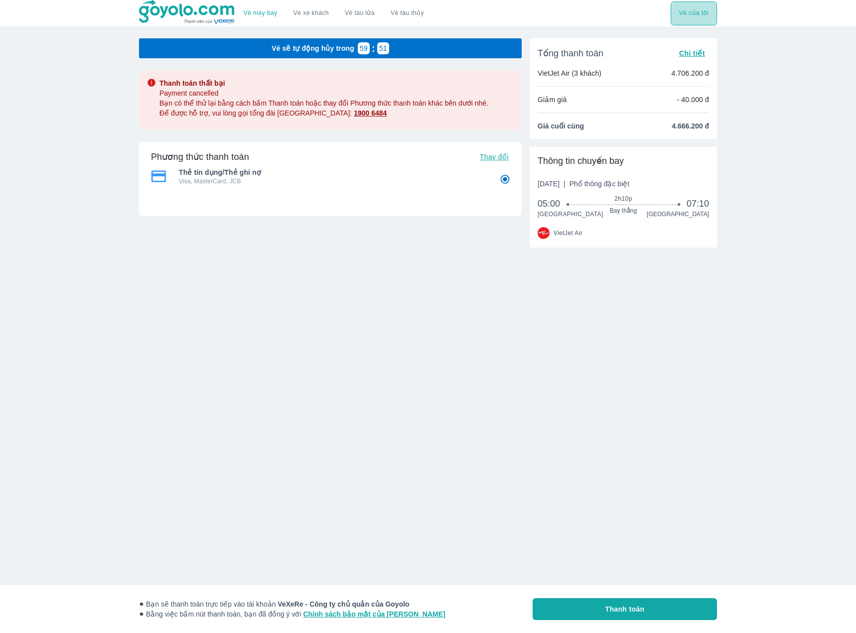
click at [692, 20] on button "Vé của tôi" at bounding box center [694, 13] width 46 height 24
